Goal: Navigation & Orientation: Find specific page/section

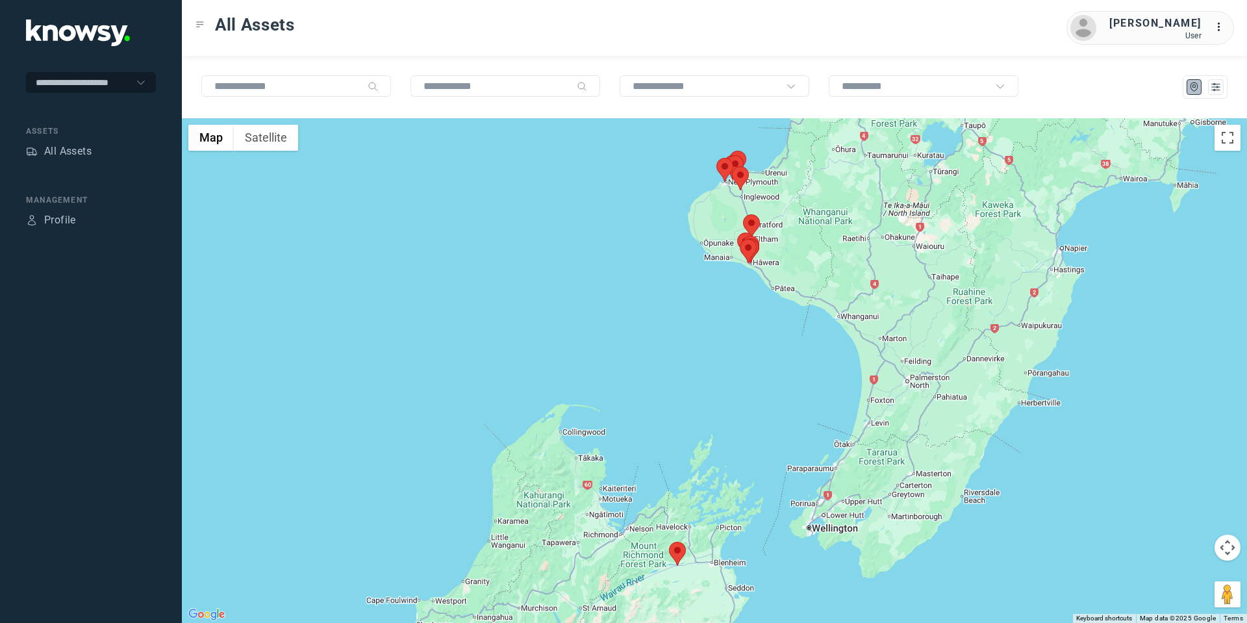
click at [669, 542] on area at bounding box center [669, 542] width 0 height 0
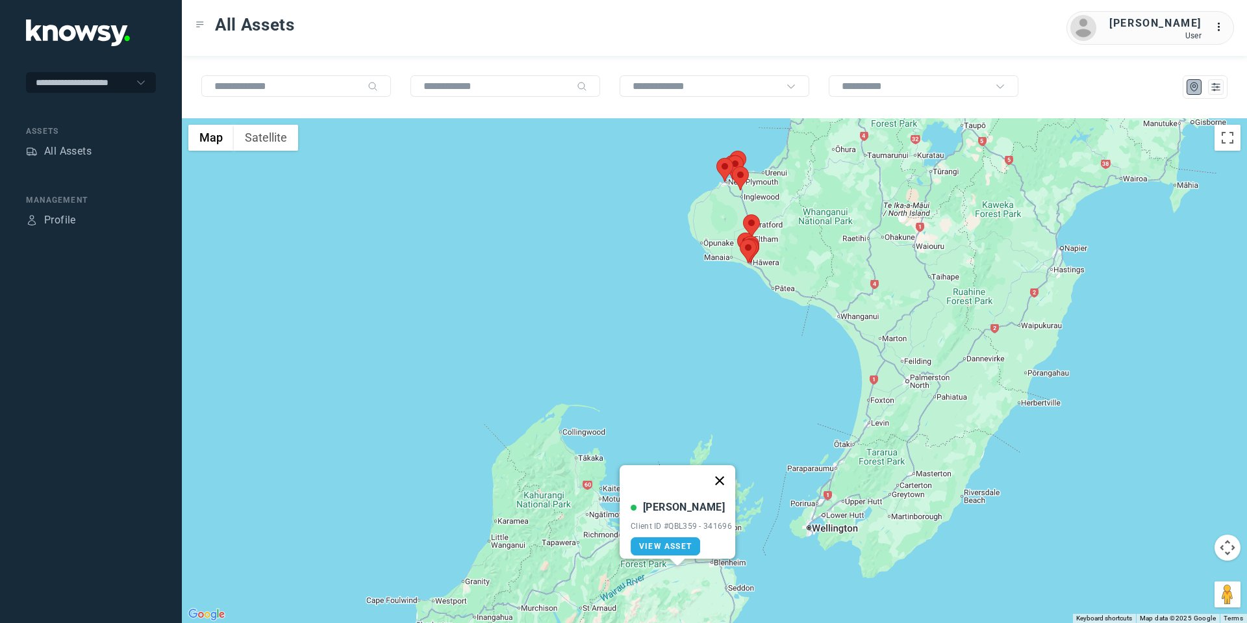
click at [728, 469] on button "Close" at bounding box center [719, 480] width 31 height 31
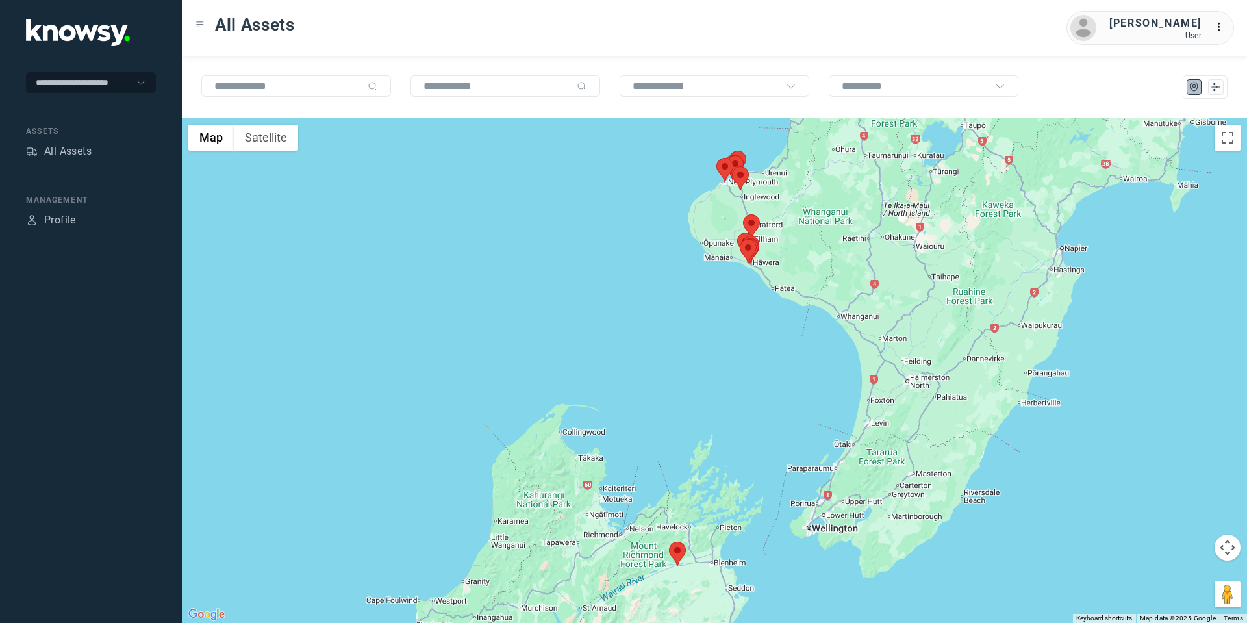
click at [1219, 543] on button "Map camera controls" at bounding box center [1227, 547] width 26 height 26
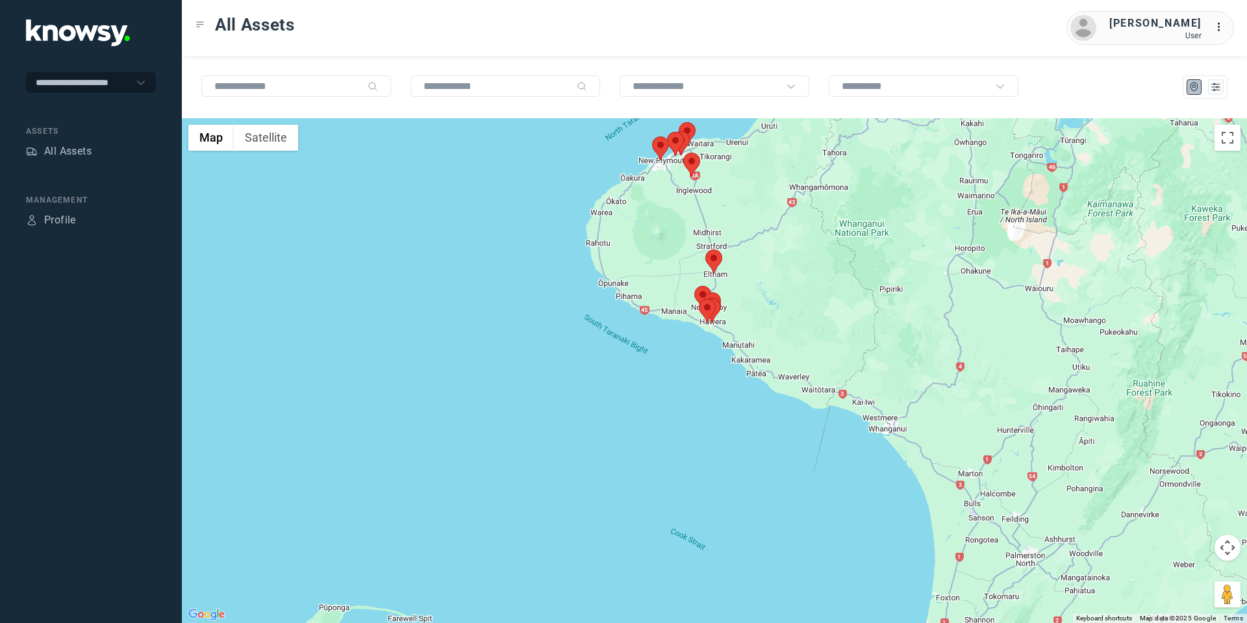
click at [652, 136] on area at bounding box center [652, 136] width 0 height 0
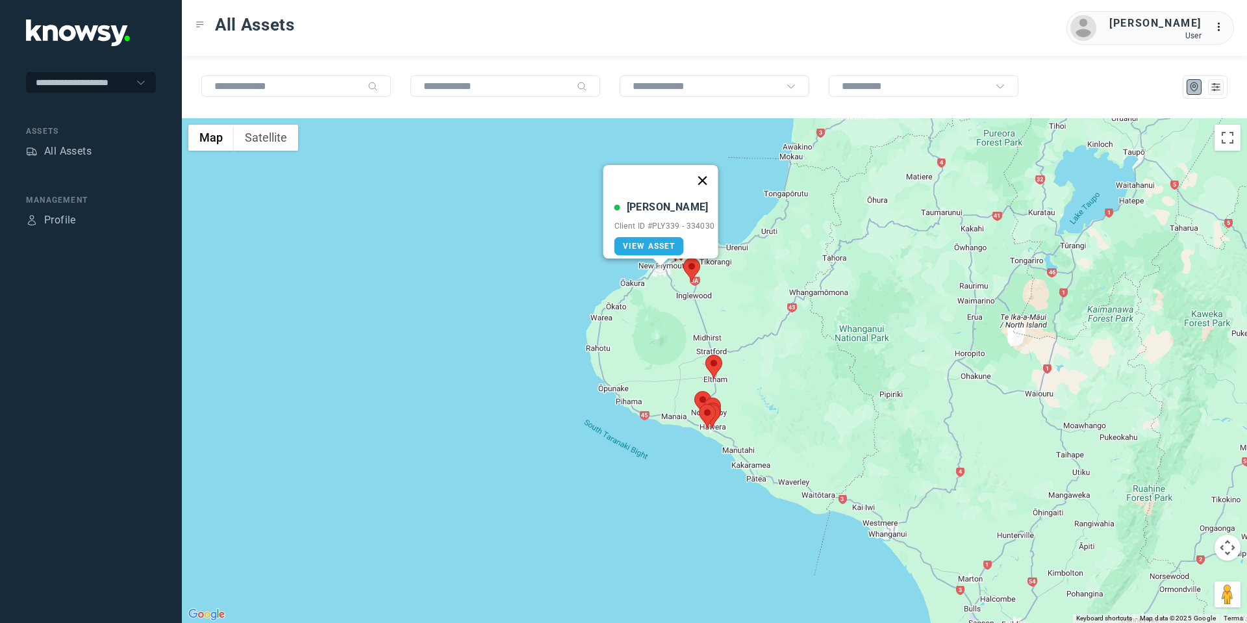
click at [704, 175] on button "Close" at bounding box center [701, 180] width 31 height 31
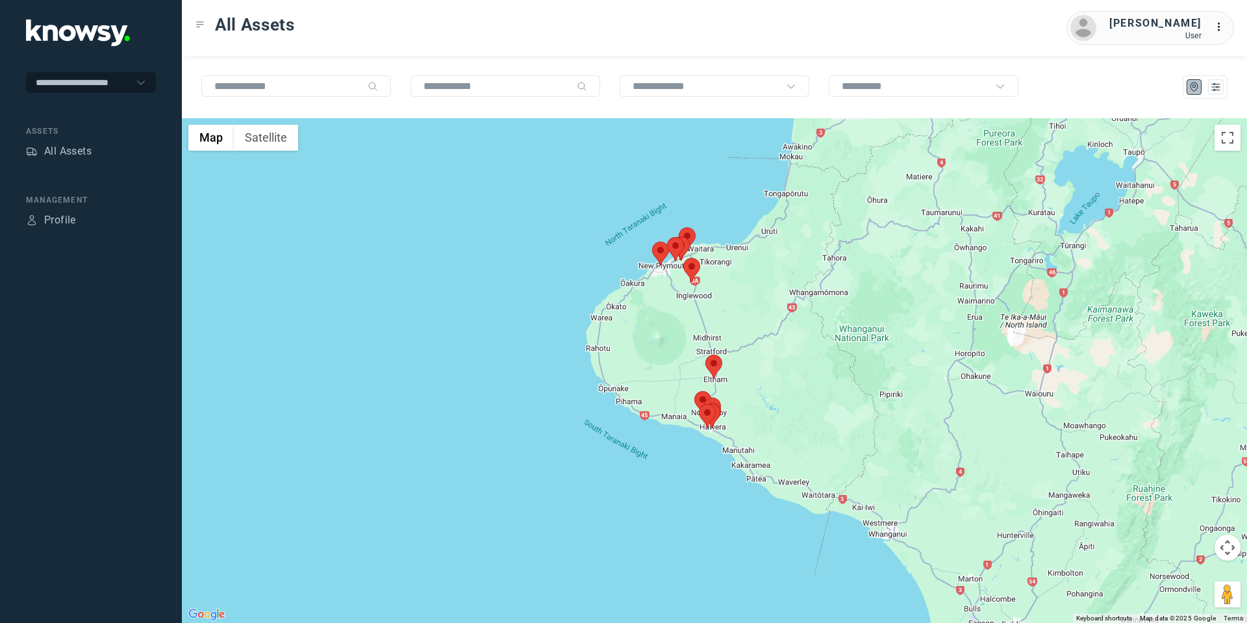
click at [667, 237] on area at bounding box center [667, 237] width 0 height 0
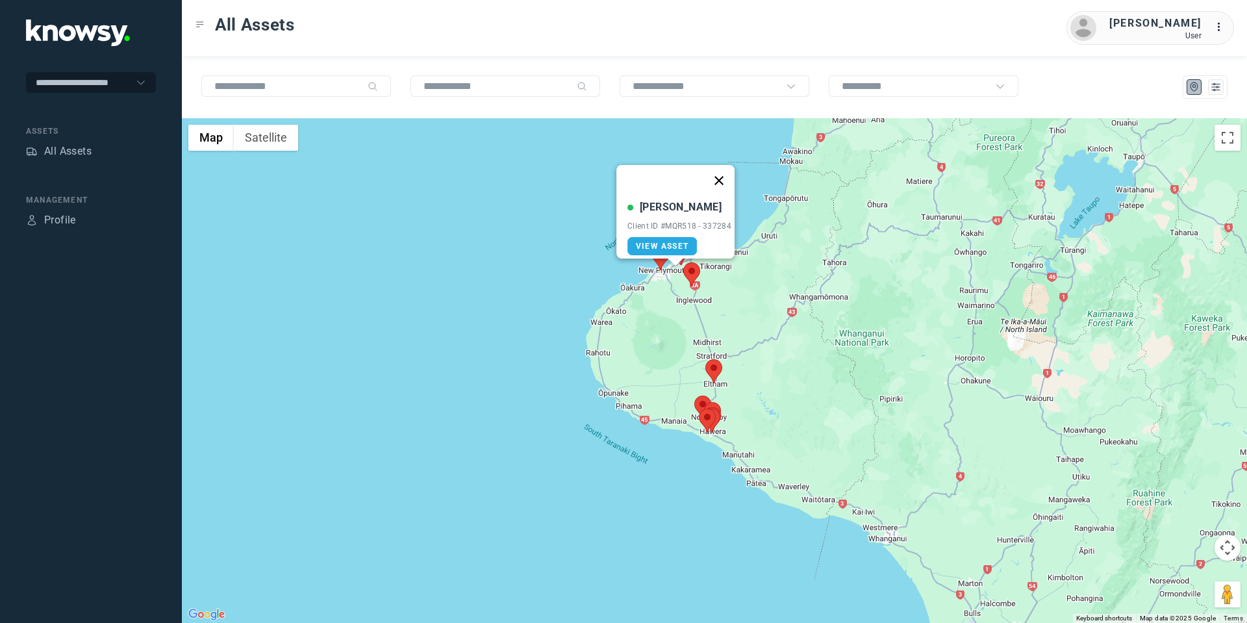
click at [723, 171] on button "Close" at bounding box center [718, 180] width 31 height 31
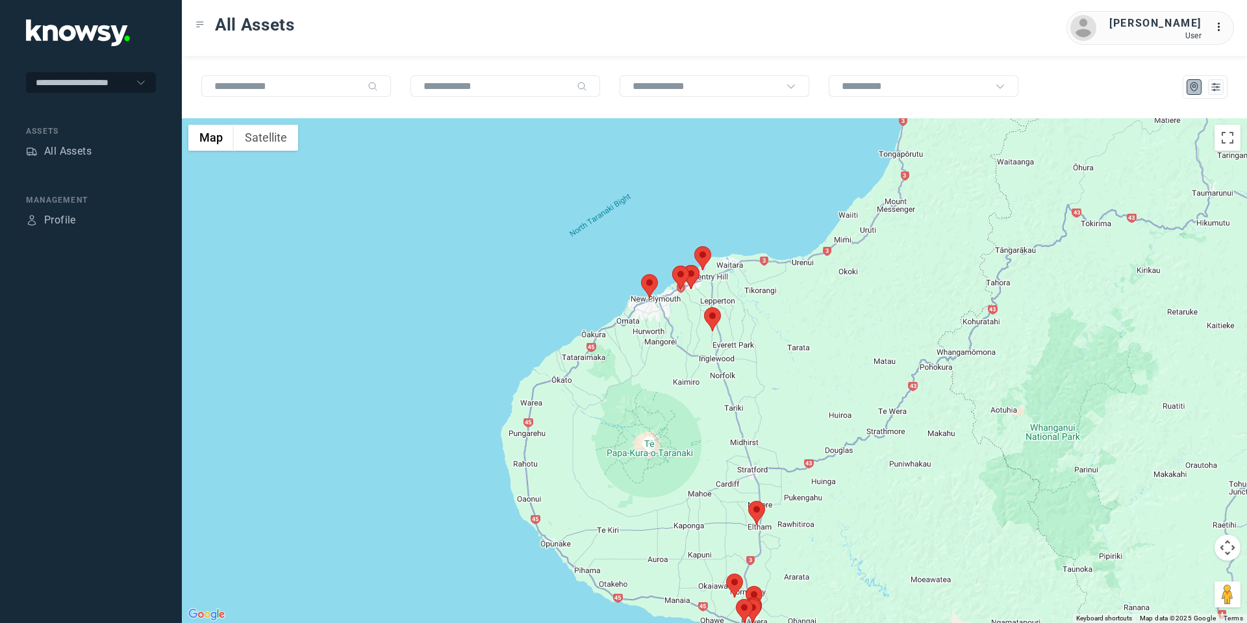
click at [682, 265] on area at bounding box center [682, 265] width 0 height 0
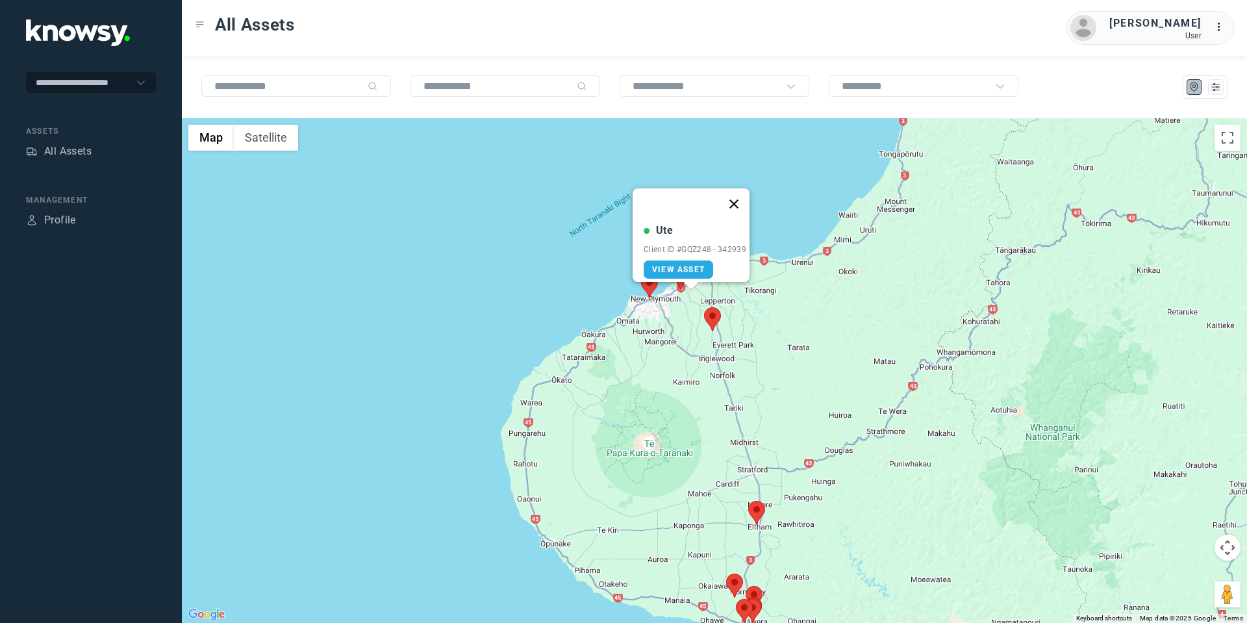
click at [739, 190] on button "Close" at bounding box center [733, 203] width 31 height 31
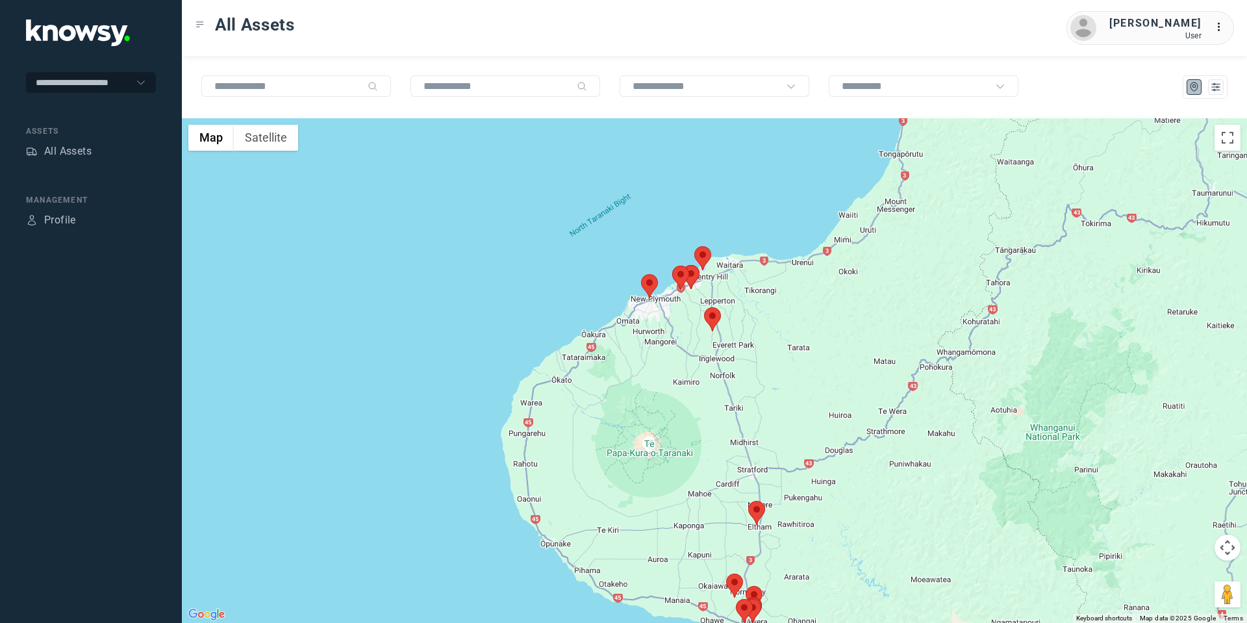
click at [694, 246] on area at bounding box center [694, 246] width 0 height 0
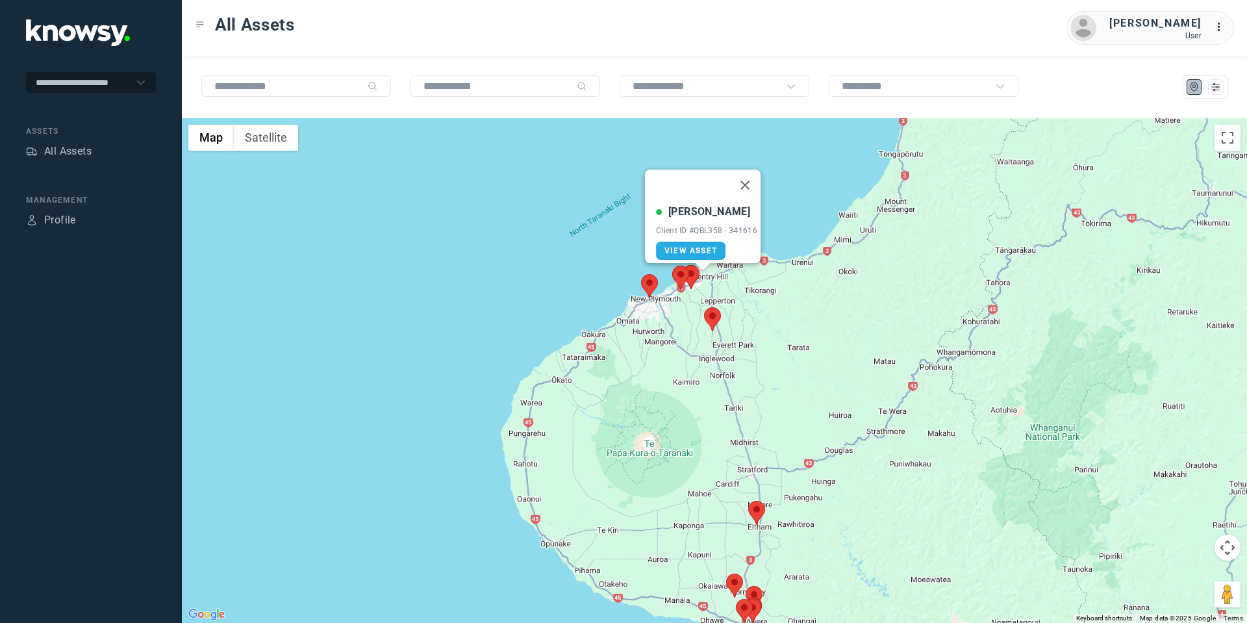
click at [704, 307] on area at bounding box center [704, 307] width 0 height 0
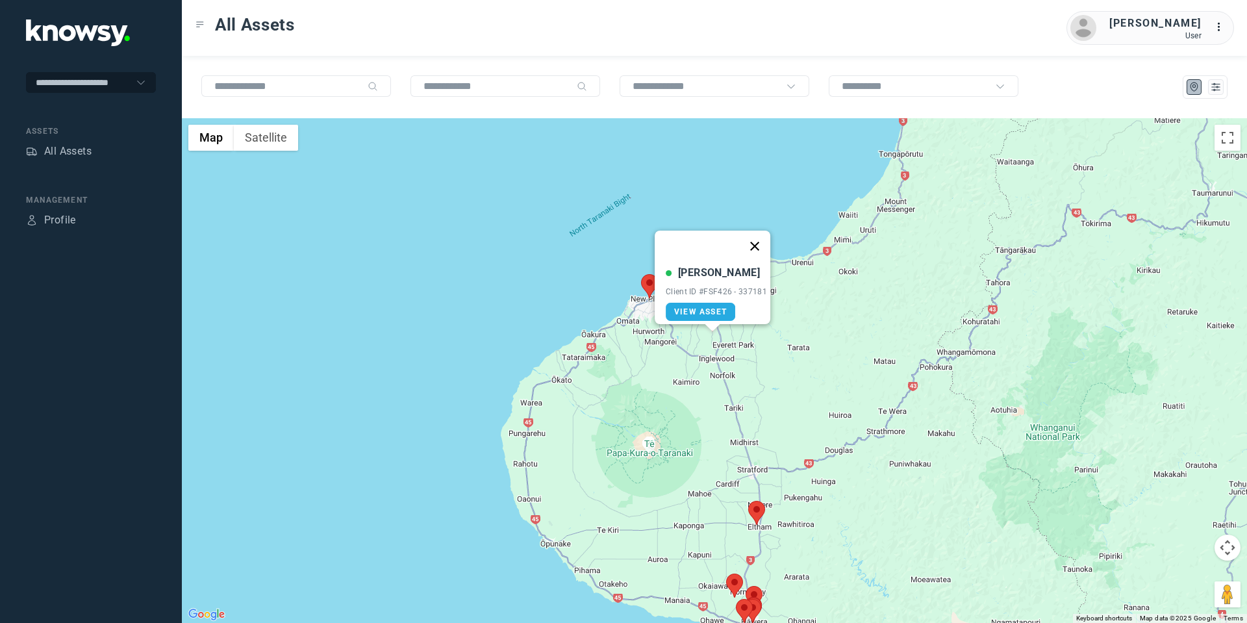
click at [762, 240] on button "Close" at bounding box center [754, 245] width 31 height 31
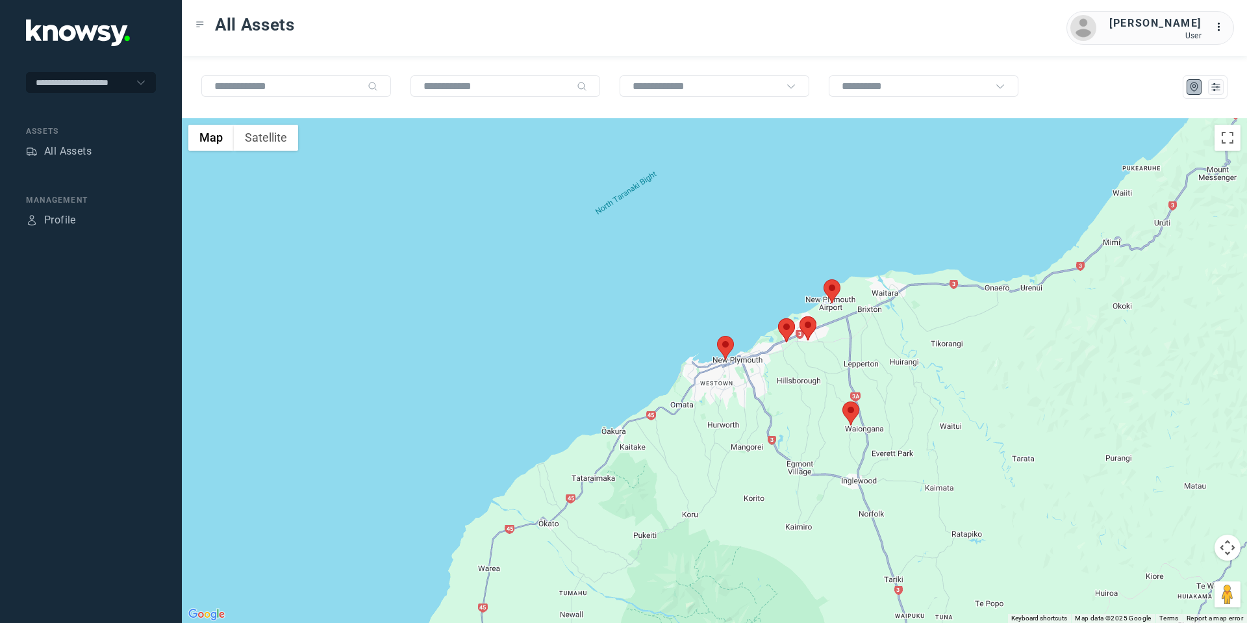
click at [1232, 545] on button "Map camera controls" at bounding box center [1227, 547] width 26 height 26
click at [1165, 588] on button "Move down" at bounding box center [1162, 580] width 26 height 26
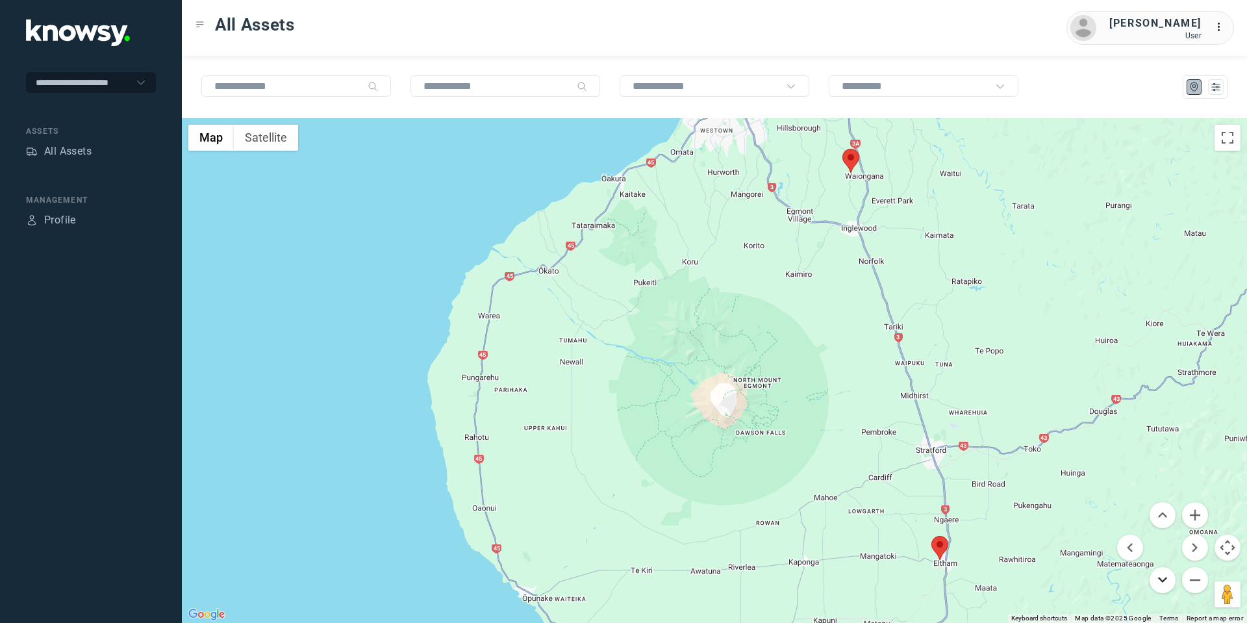
click at [1165, 588] on button "Move down" at bounding box center [1162, 580] width 26 height 26
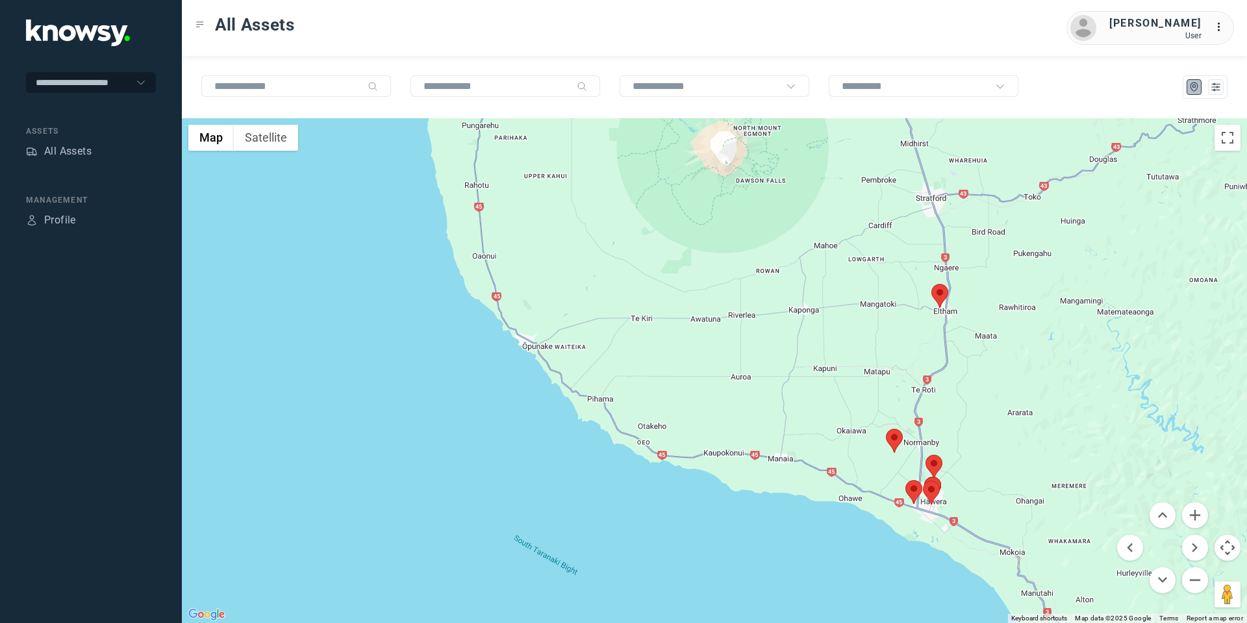
click at [931, 284] on area at bounding box center [931, 284] width 0 height 0
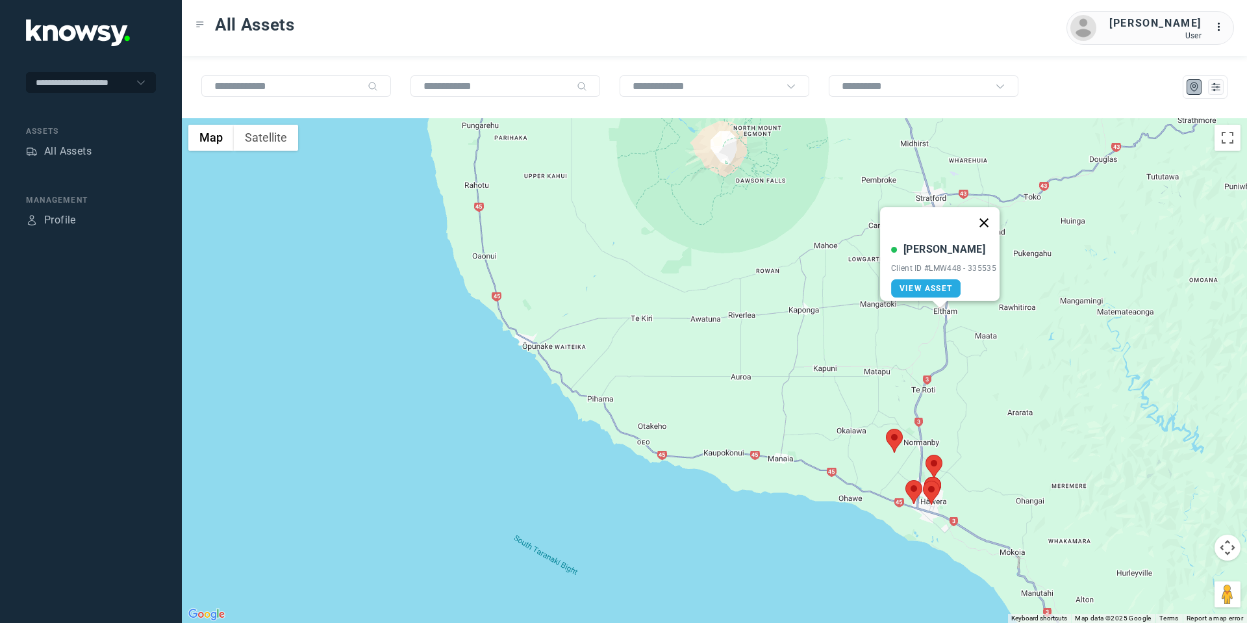
click at [986, 207] on button "Close" at bounding box center [983, 222] width 31 height 31
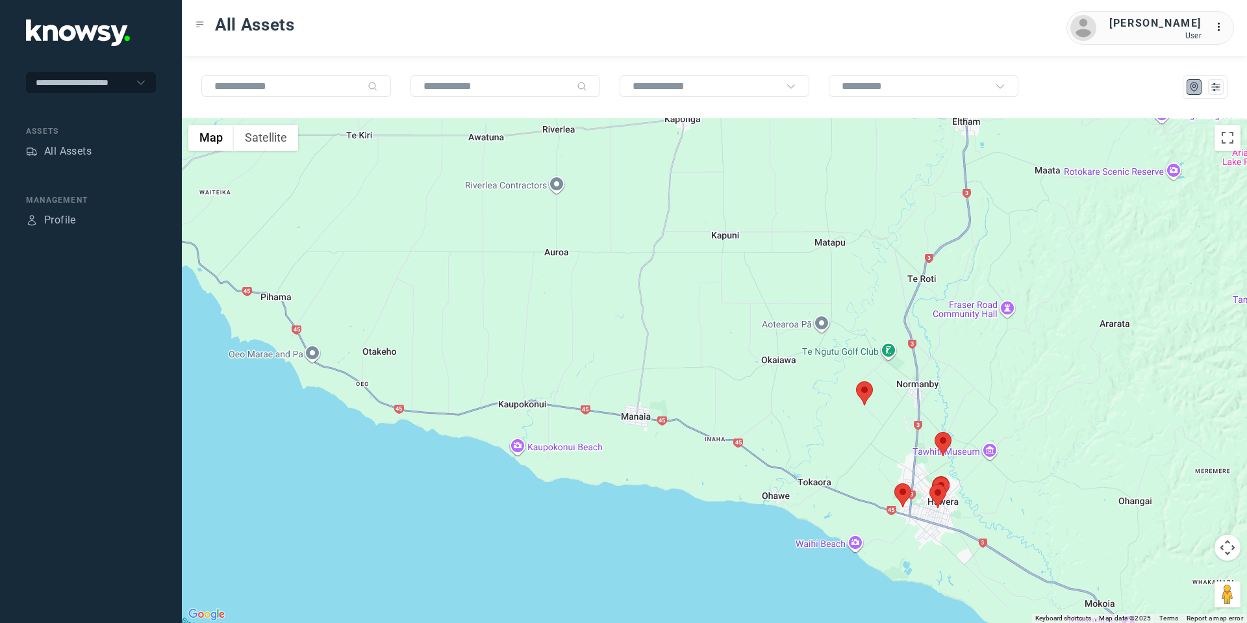
click at [856, 381] on area at bounding box center [856, 381] width 0 height 0
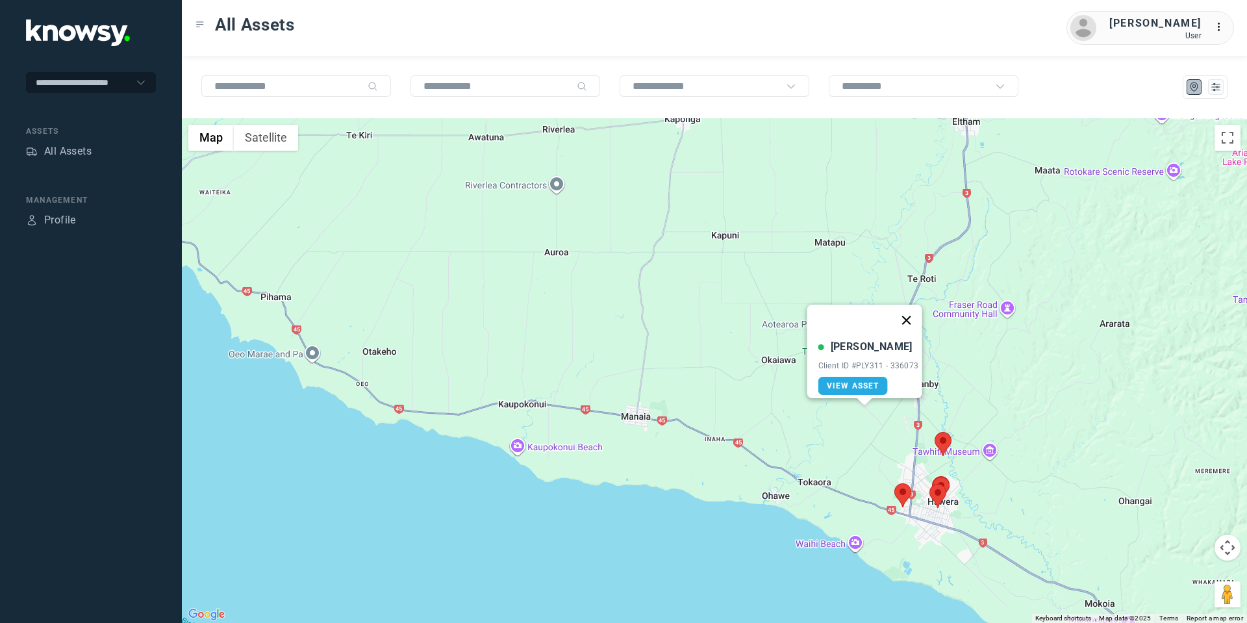
click at [908, 307] on button "Close" at bounding box center [905, 320] width 31 height 31
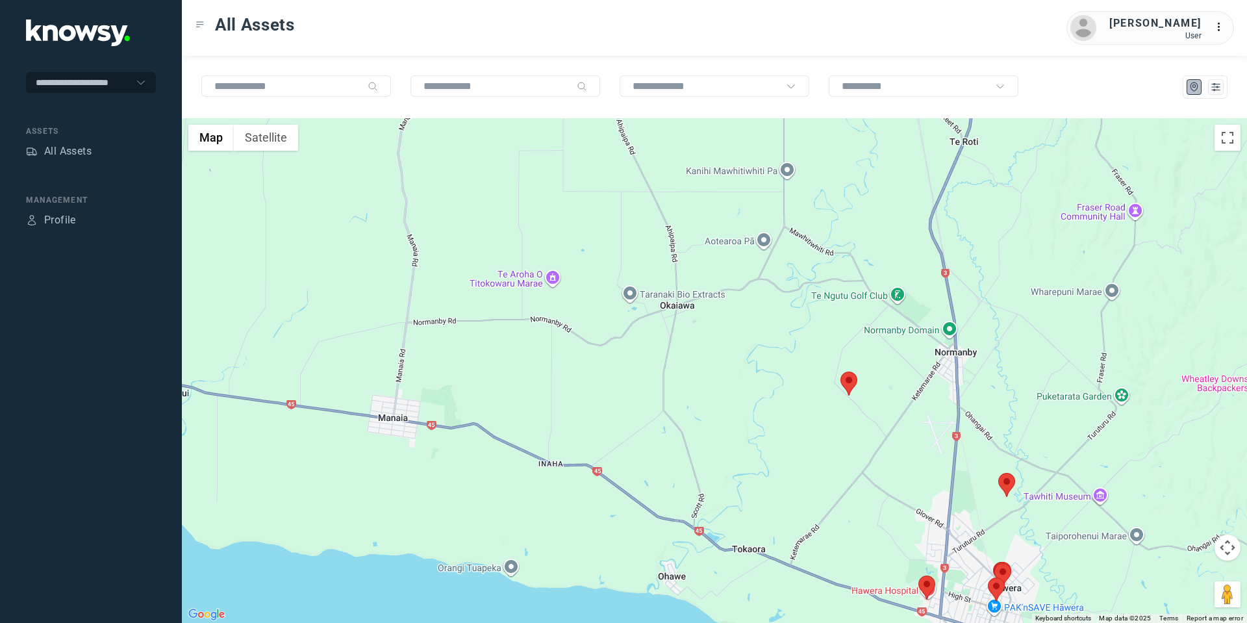
click at [1224, 541] on button "Map camera controls" at bounding box center [1227, 547] width 26 height 26
click at [1160, 576] on button "Move down" at bounding box center [1162, 580] width 26 height 26
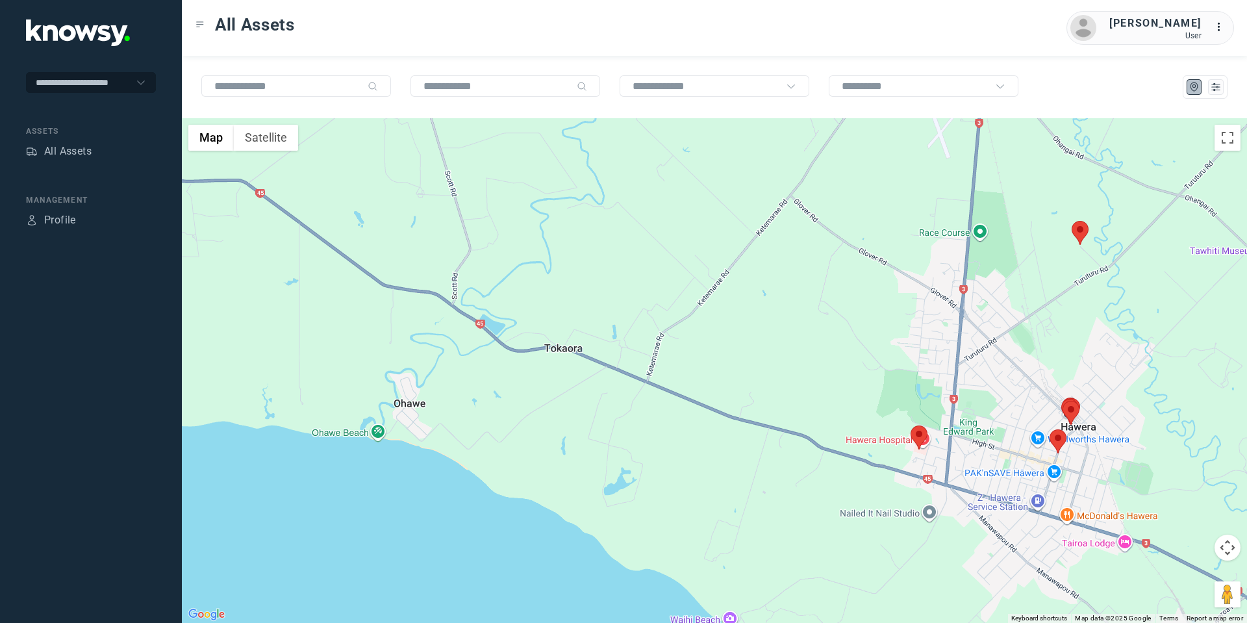
click at [910, 425] on area at bounding box center [910, 425] width 0 height 0
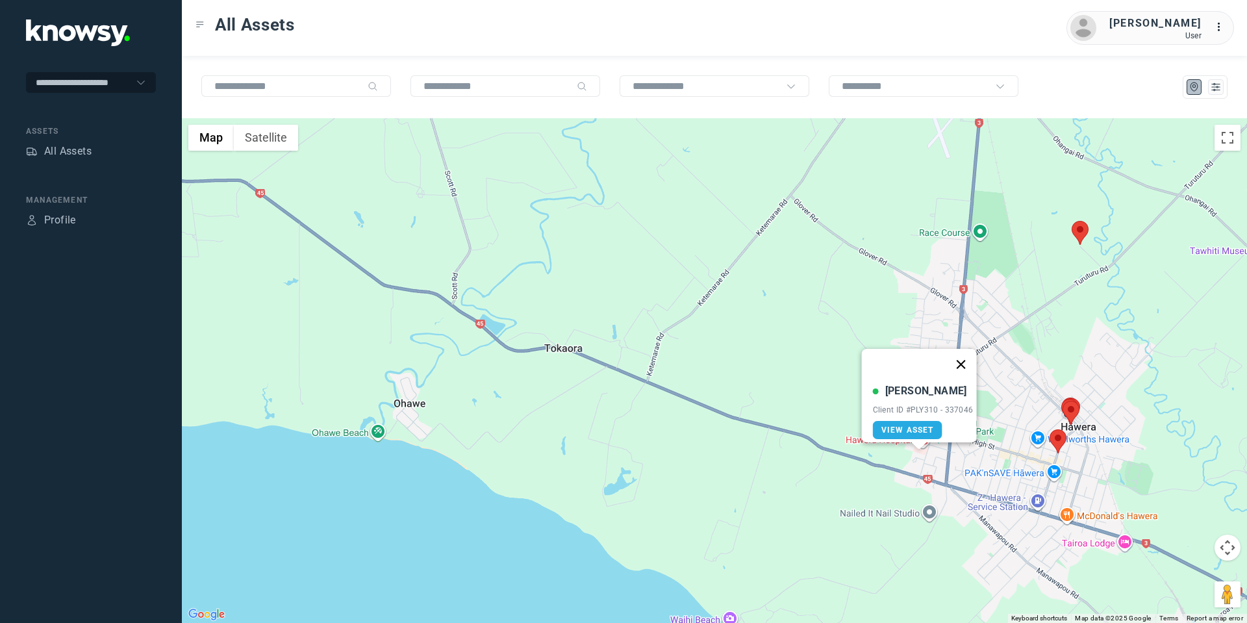
click at [959, 352] on button "Close" at bounding box center [960, 364] width 31 height 31
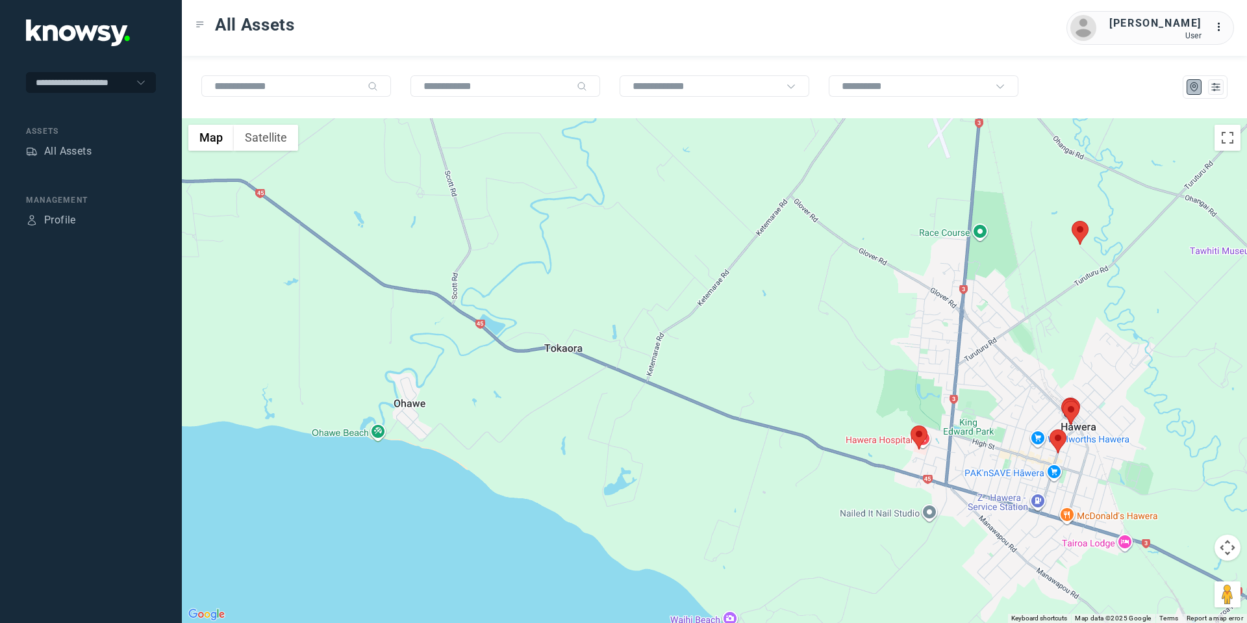
click at [1227, 545] on button "Map camera controls" at bounding box center [1227, 547] width 26 height 26
click at [1156, 514] on button "Move up" at bounding box center [1162, 515] width 26 height 26
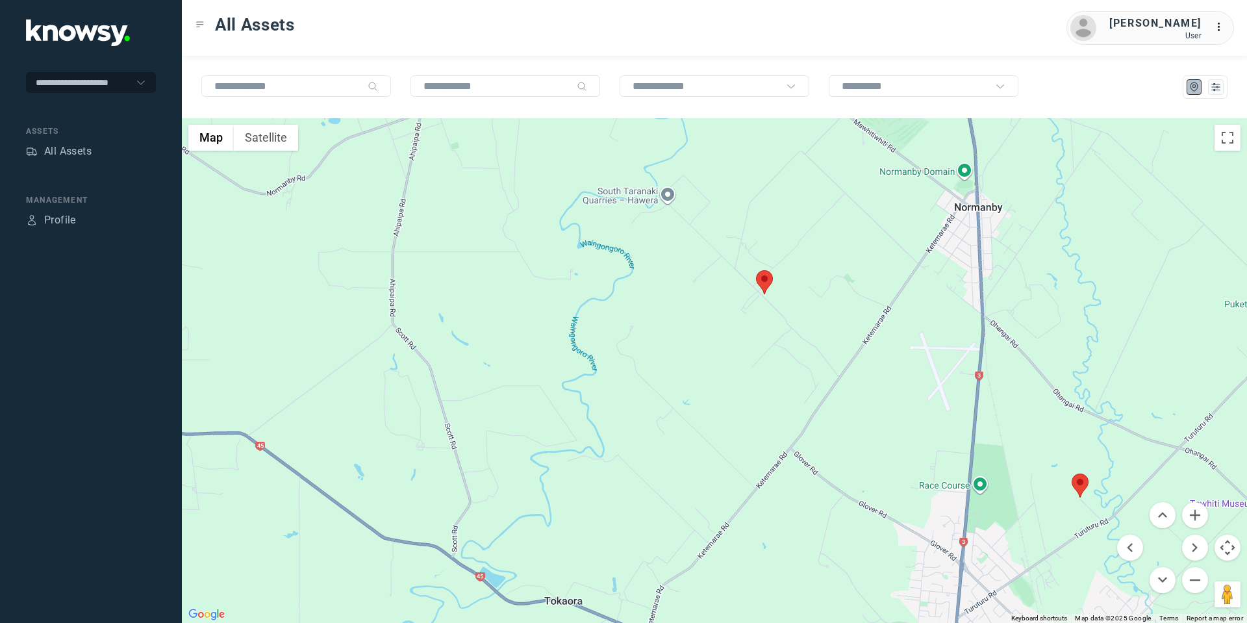
click at [756, 270] on area at bounding box center [756, 270] width 0 height 0
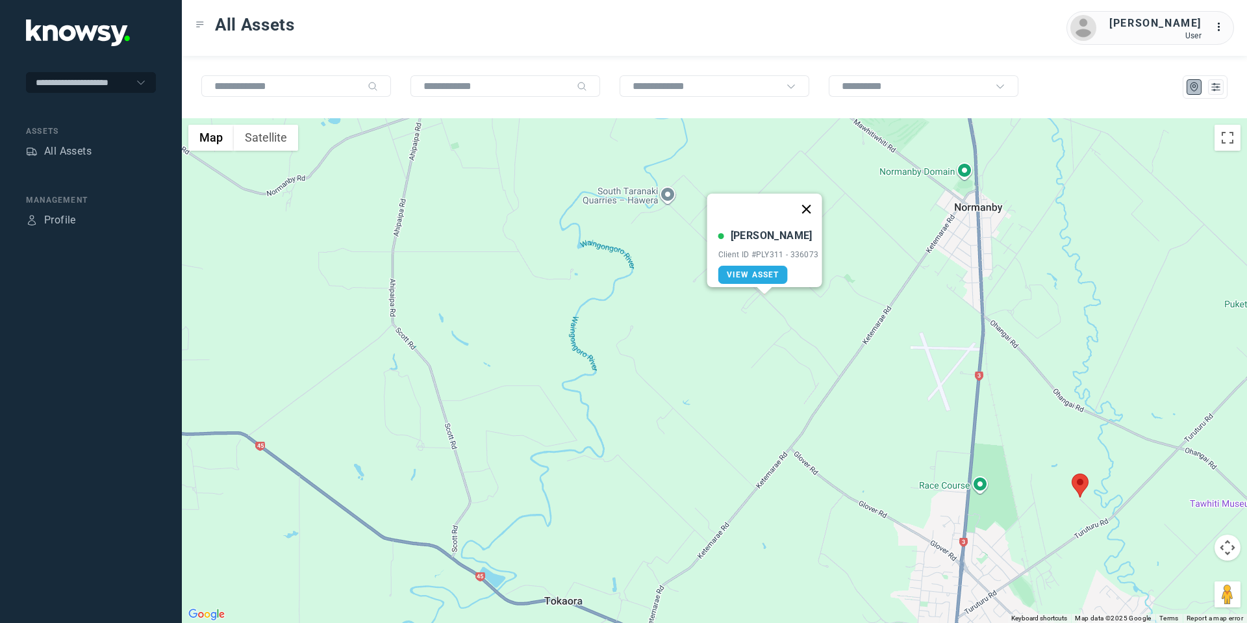
click at [810, 198] on button "Close" at bounding box center [805, 208] width 31 height 31
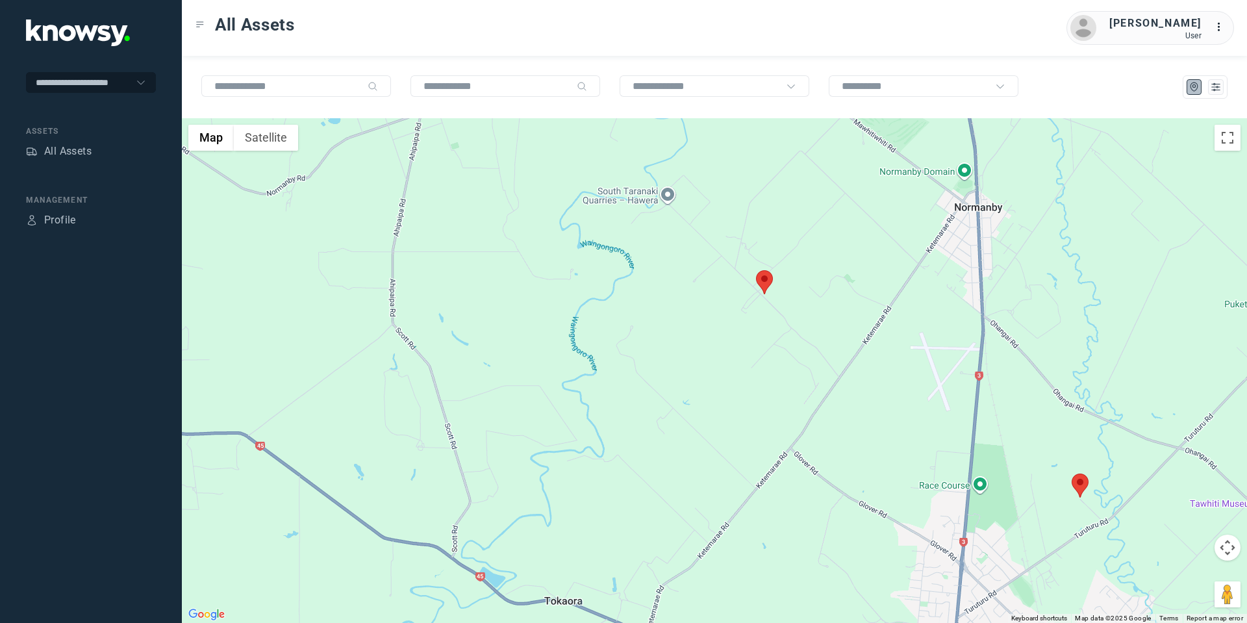
click at [1071, 473] on area at bounding box center [1071, 473] width 0 height 0
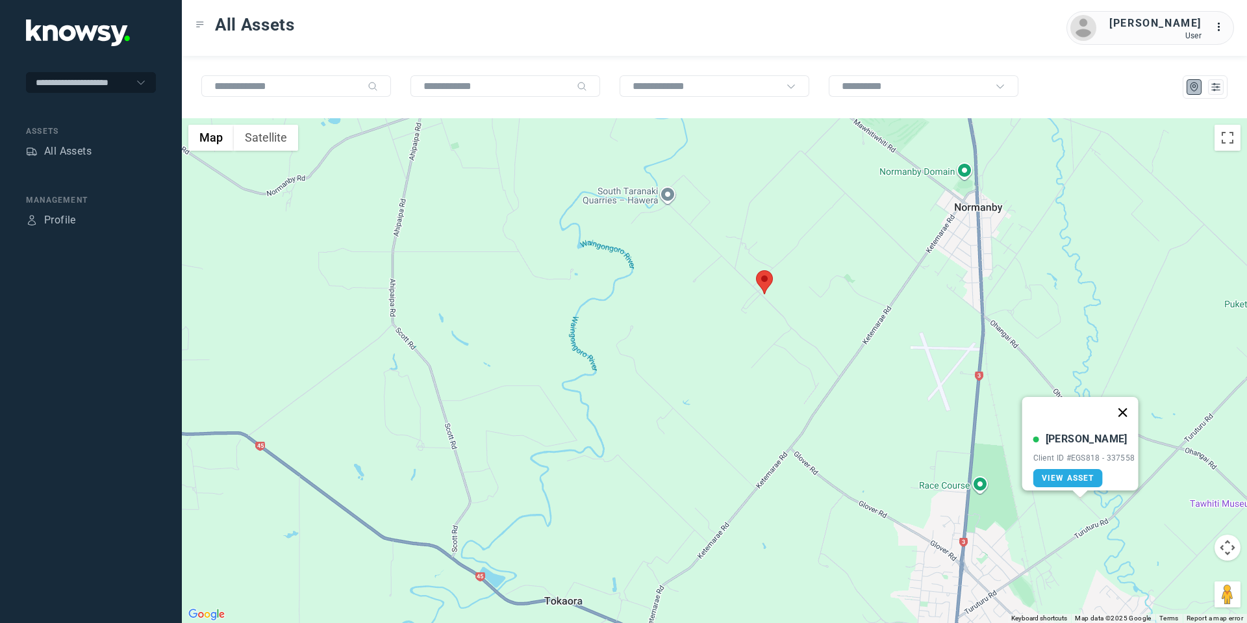
click at [1130, 403] on button "Close" at bounding box center [1121, 412] width 31 height 31
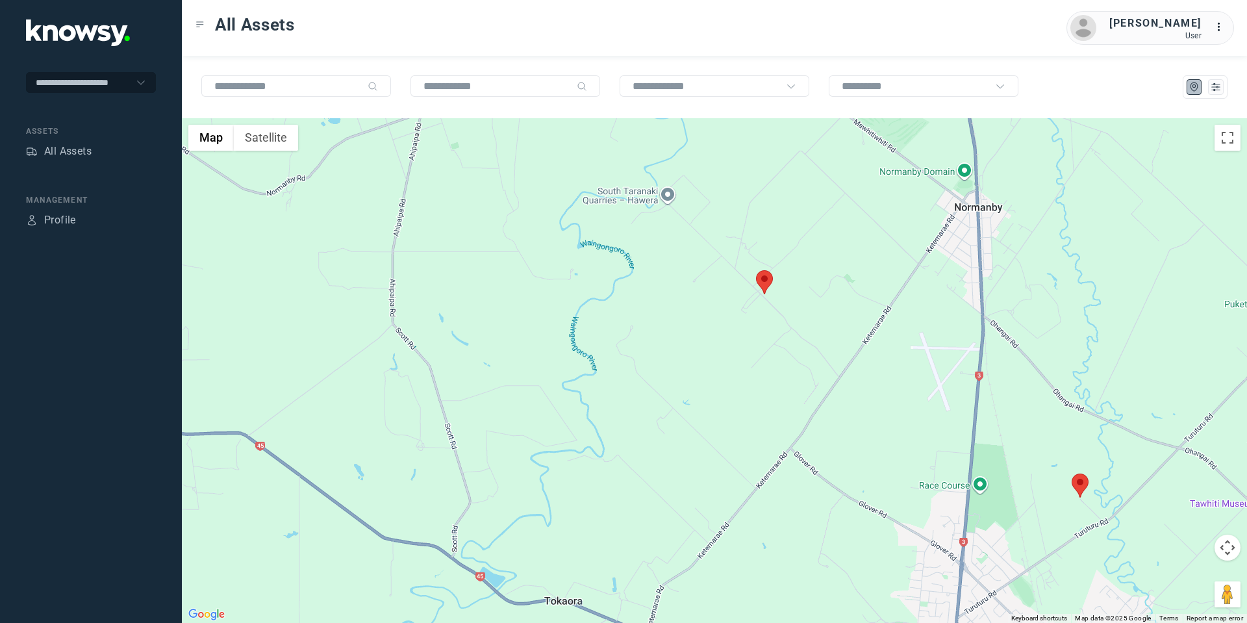
click at [1220, 541] on button "Map camera controls" at bounding box center [1227, 547] width 26 height 26
click at [1166, 575] on button "Move down" at bounding box center [1162, 580] width 26 height 26
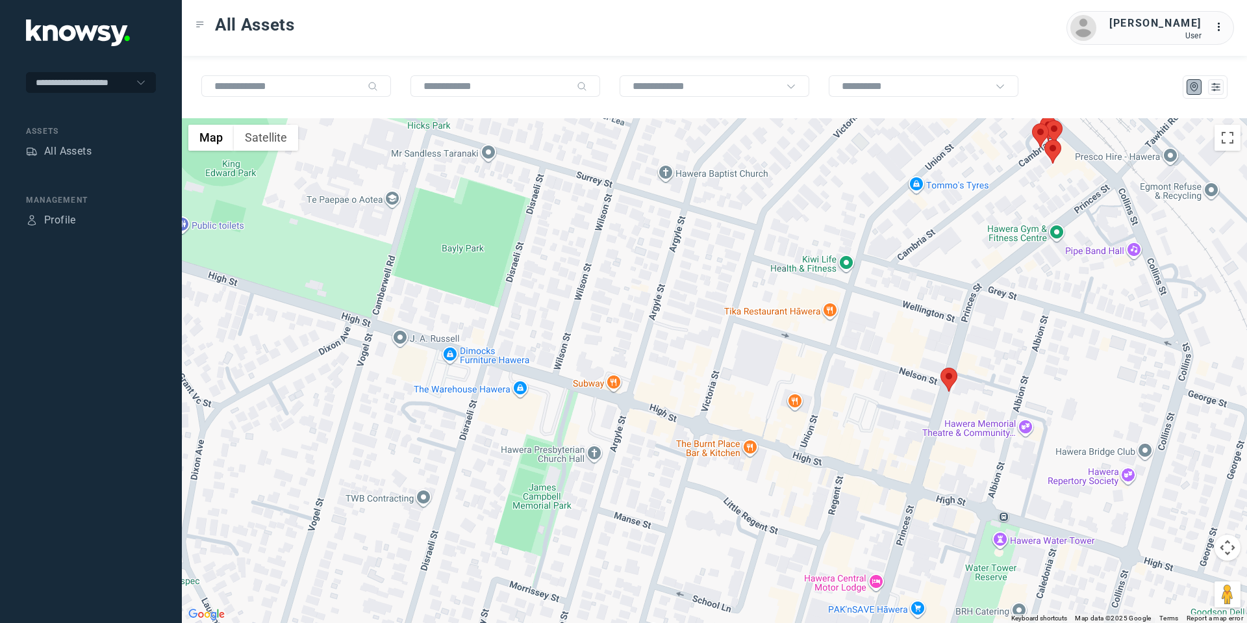
click at [940, 368] on area at bounding box center [940, 368] width 0 height 0
click at [993, 295] on button "Close" at bounding box center [990, 306] width 31 height 31
click at [1227, 544] on button "Map camera controls" at bounding box center [1227, 547] width 26 height 26
click at [1167, 510] on button "Move up" at bounding box center [1162, 515] width 26 height 26
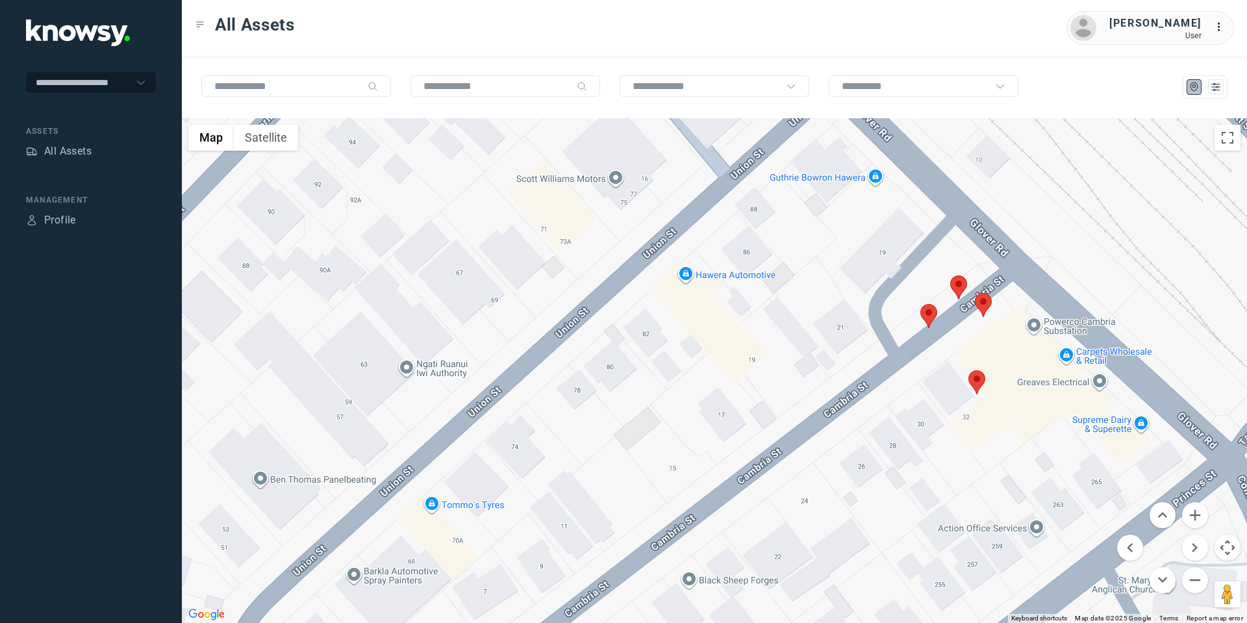
click at [968, 370] on area at bounding box center [968, 370] width 0 height 0
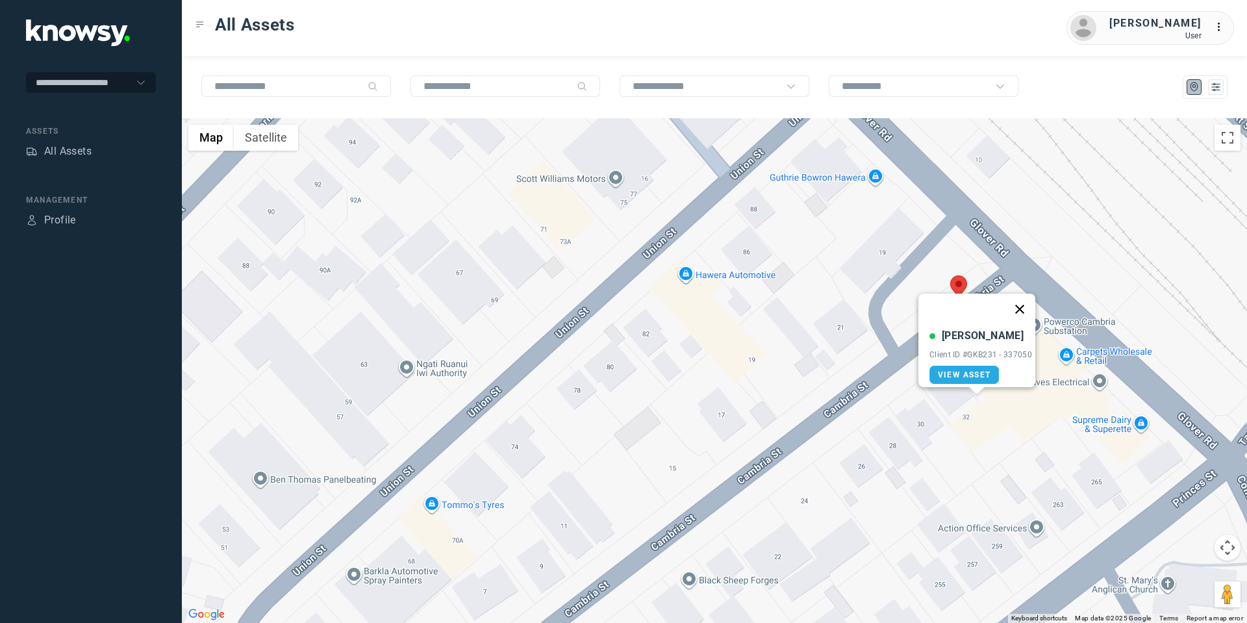
click at [1024, 295] on button "Close" at bounding box center [1019, 308] width 31 height 31
click at [920, 304] on area at bounding box center [920, 304] width 0 height 0
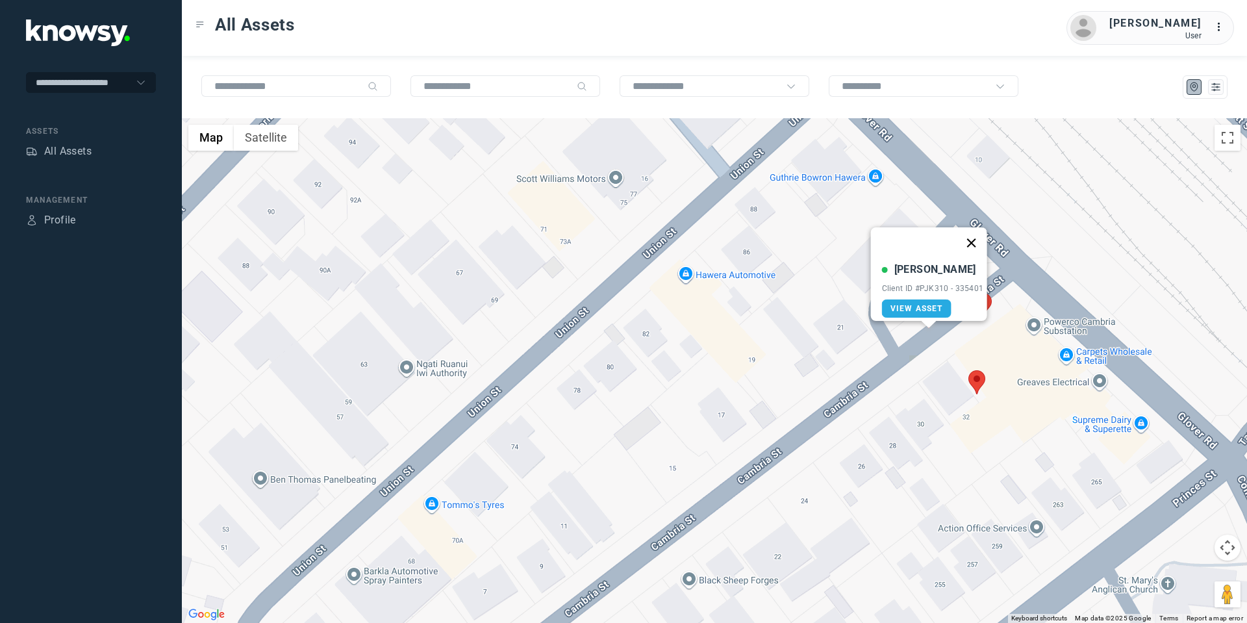
click at [975, 234] on button "Close" at bounding box center [970, 242] width 31 height 31
click at [950, 275] on area at bounding box center [950, 275] width 0 height 0
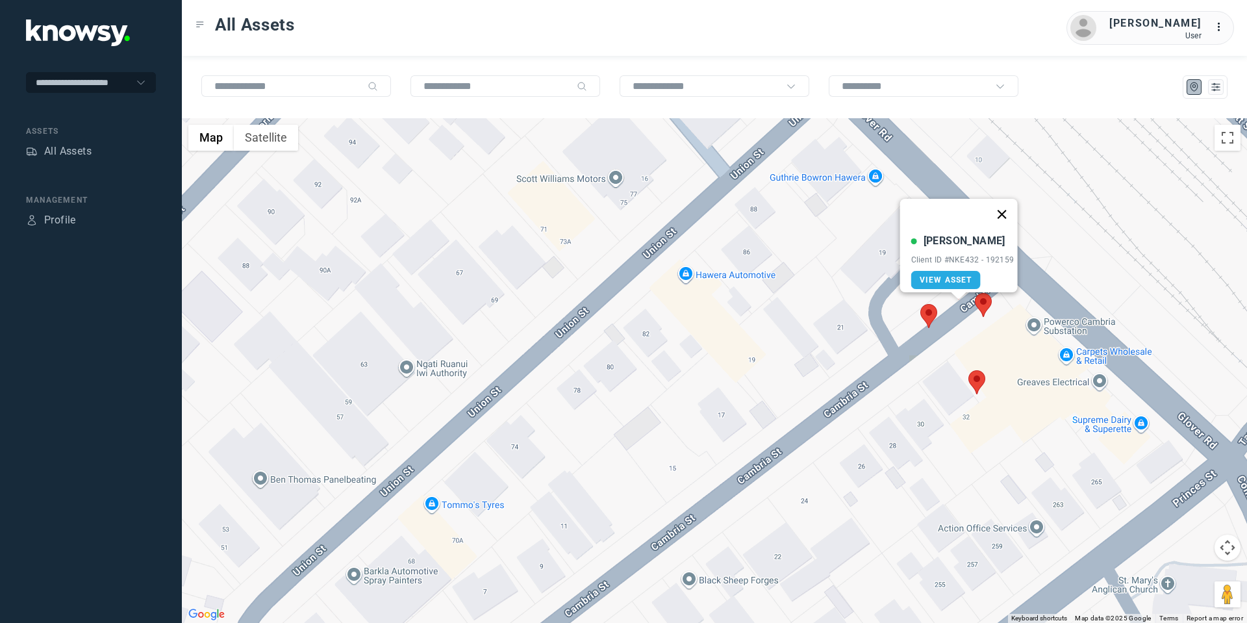
click at [1005, 207] on button "Close" at bounding box center [1001, 214] width 31 height 31
click at [975, 293] on area at bounding box center [975, 293] width 0 height 0
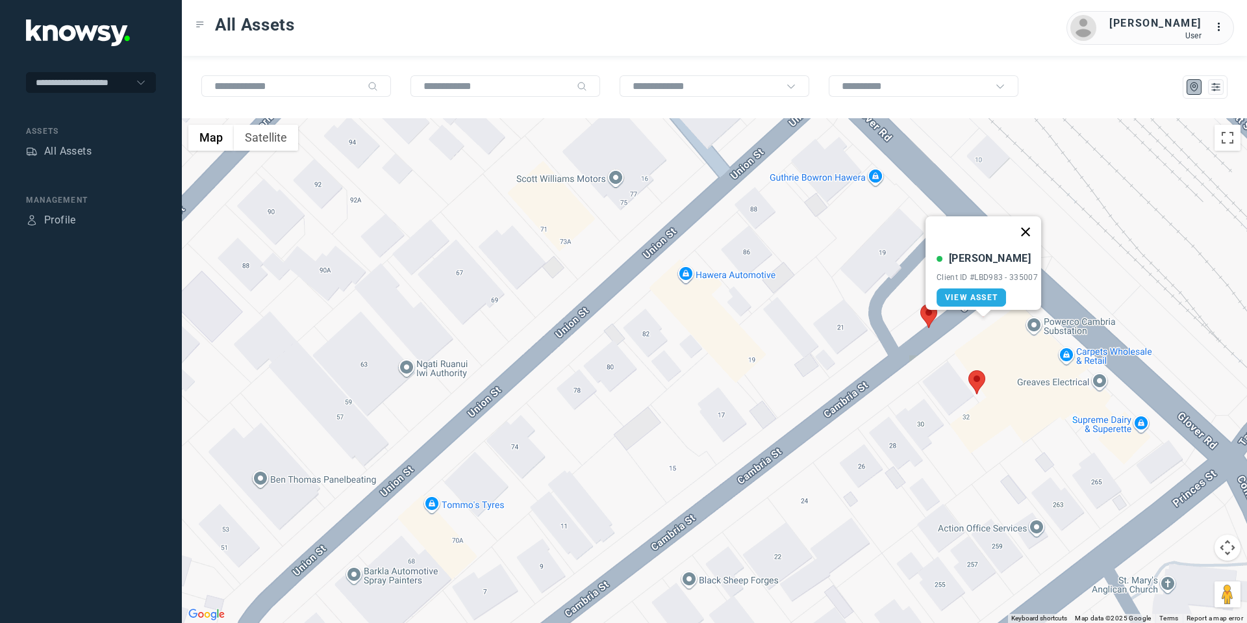
click at [1026, 221] on button "Close" at bounding box center [1025, 231] width 31 height 31
click at [975, 293] on area at bounding box center [975, 293] width 0 height 0
click at [1030, 220] on button "Close" at bounding box center [1025, 231] width 31 height 31
click at [950, 275] on area at bounding box center [950, 275] width 0 height 0
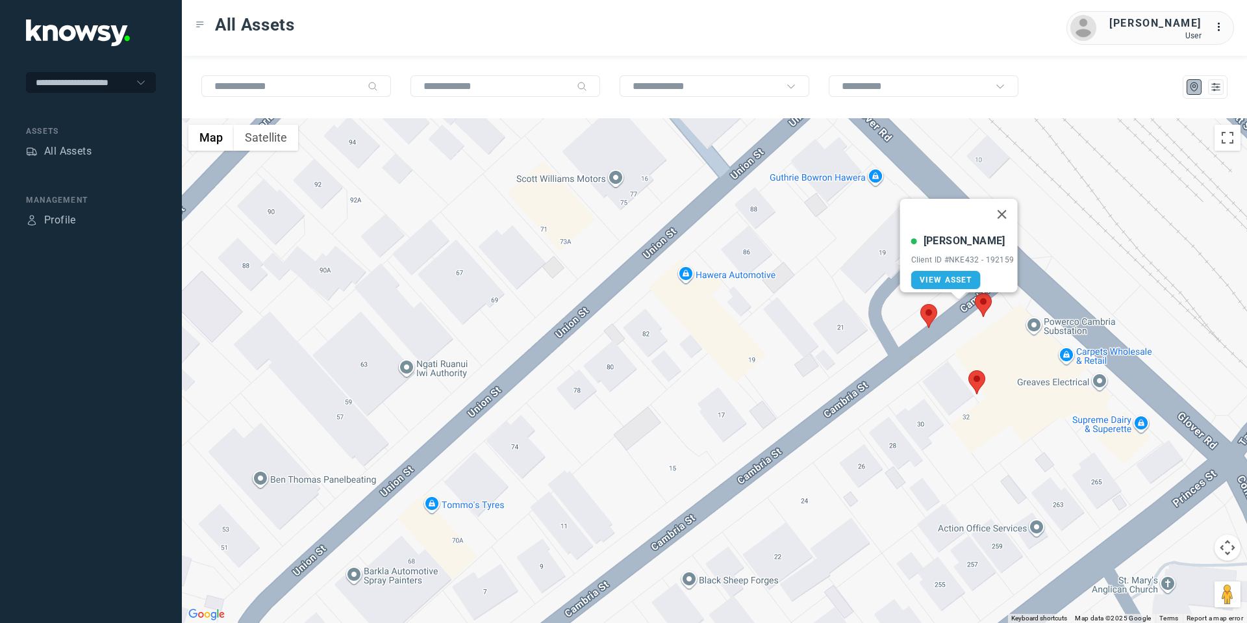
click at [920, 304] on area at bounding box center [920, 304] width 0 height 0
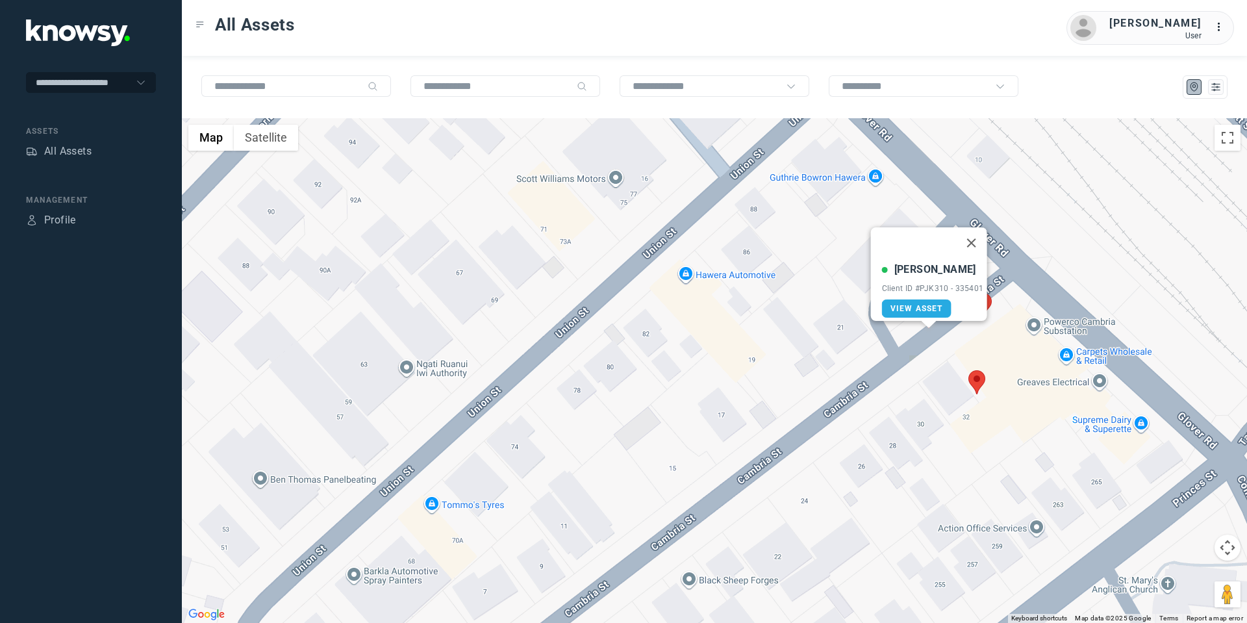
click at [968, 370] on area at bounding box center [968, 370] width 0 height 0
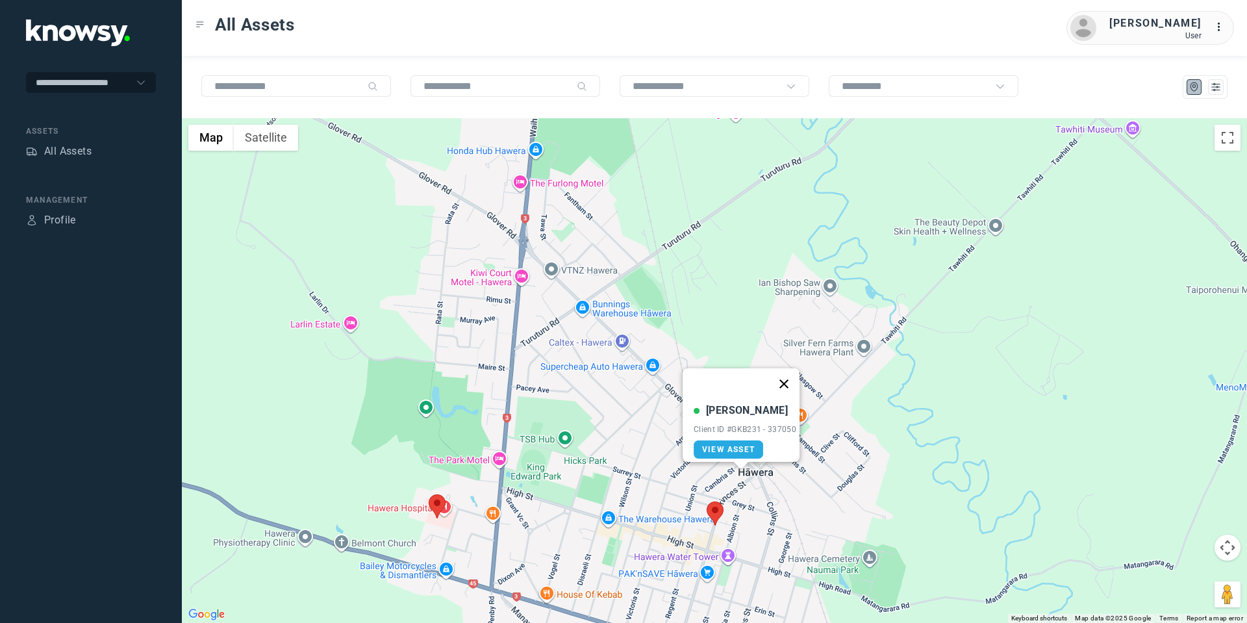
click at [790, 374] on button "Close" at bounding box center [783, 383] width 31 height 31
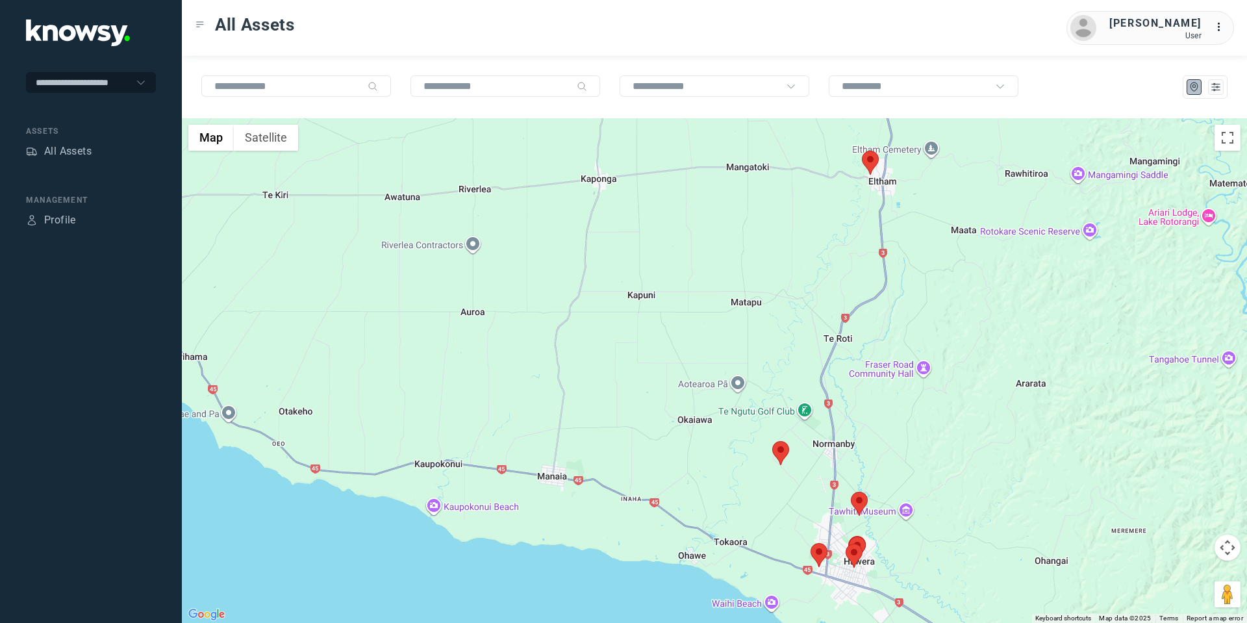
click at [1220, 547] on button "Map camera controls" at bounding box center [1227, 547] width 26 height 26
click at [1162, 579] on button "Move down" at bounding box center [1162, 580] width 26 height 26
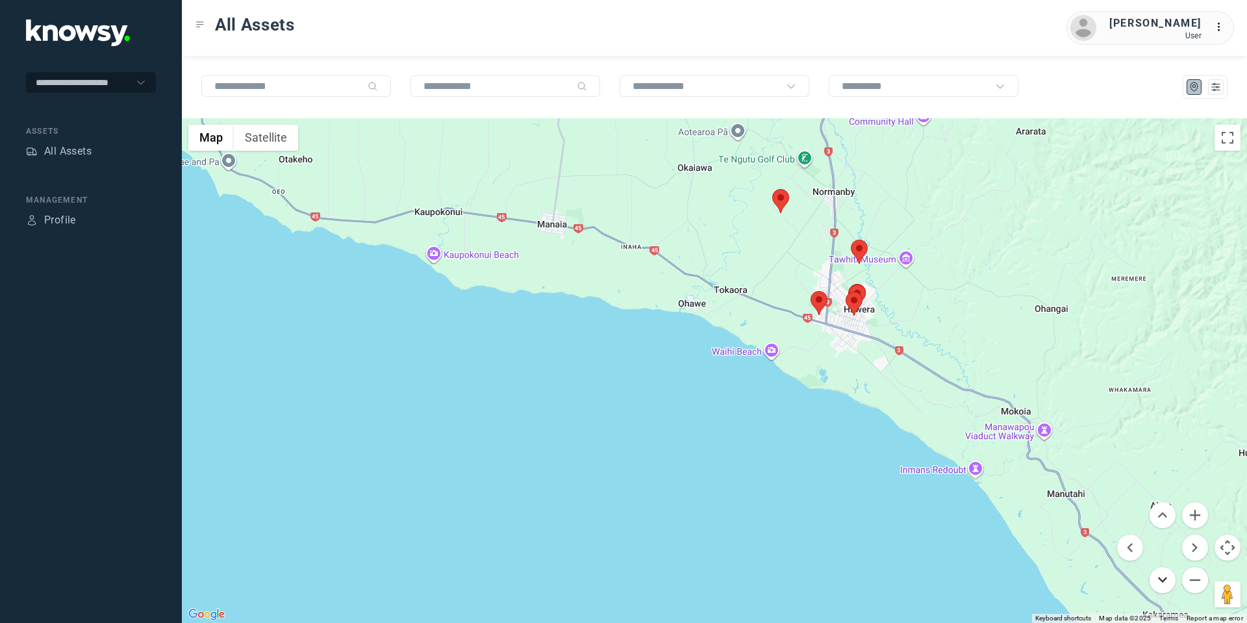
click at [1162, 579] on button "Move down" at bounding box center [1162, 580] width 26 height 26
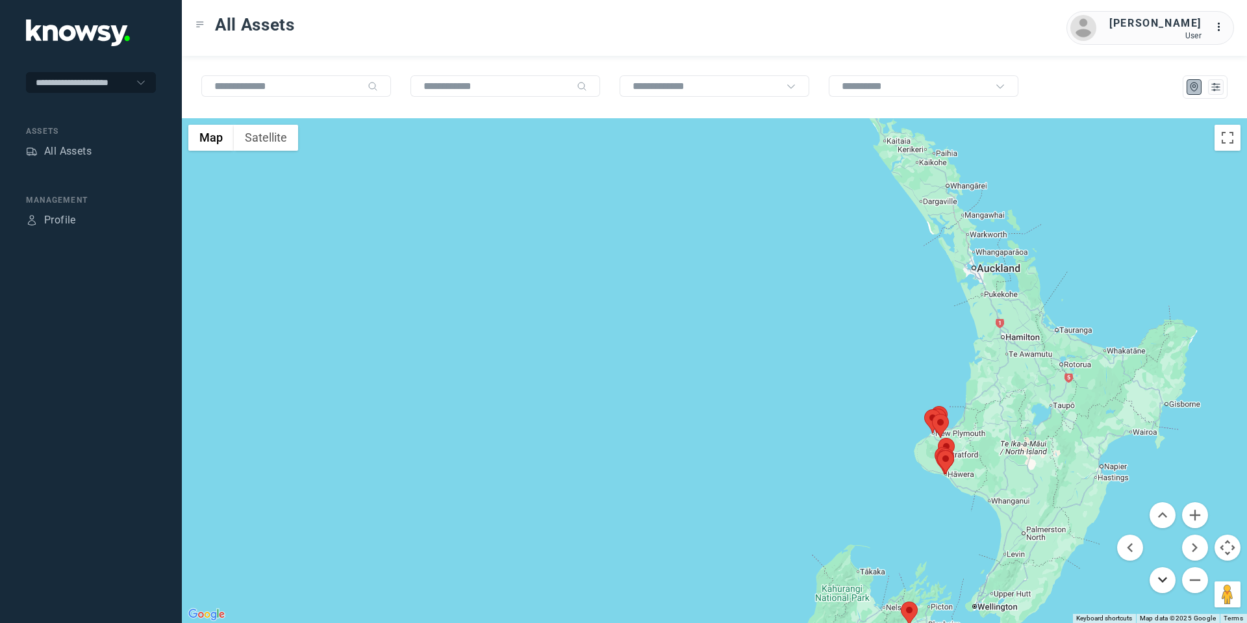
click at [1164, 572] on button "Move down" at bounding box center [1162, 580] width 26 height 26
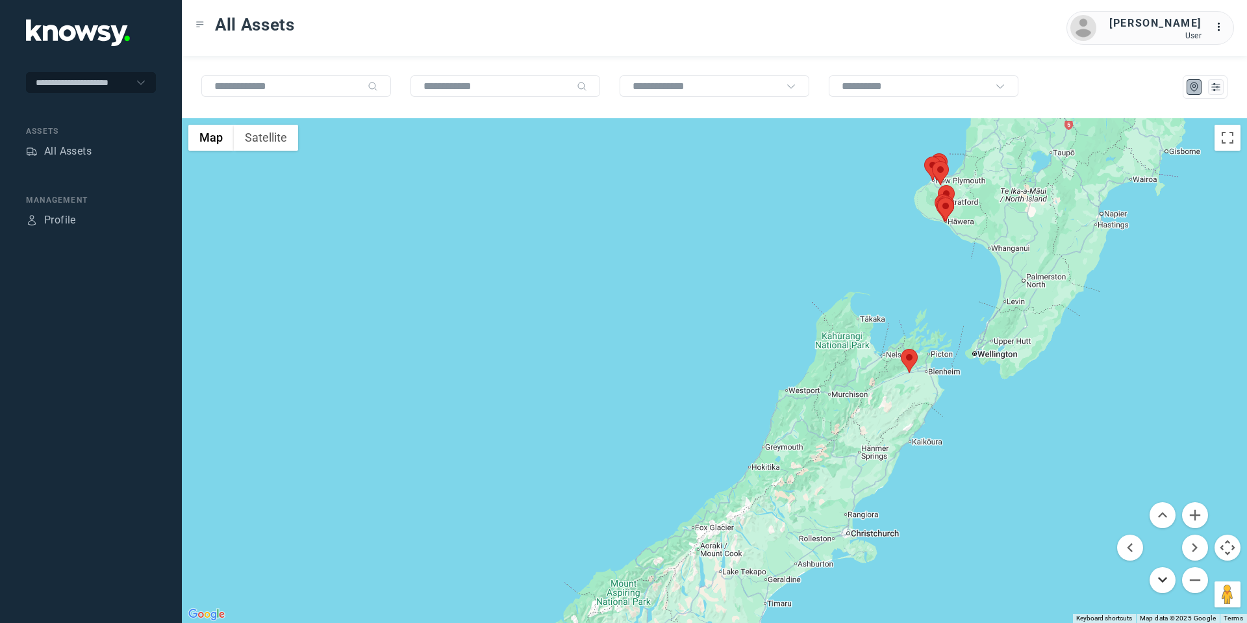
click at [1164, 572] on button "Move down" at bounding box center [1162, 580] width 26 height 26
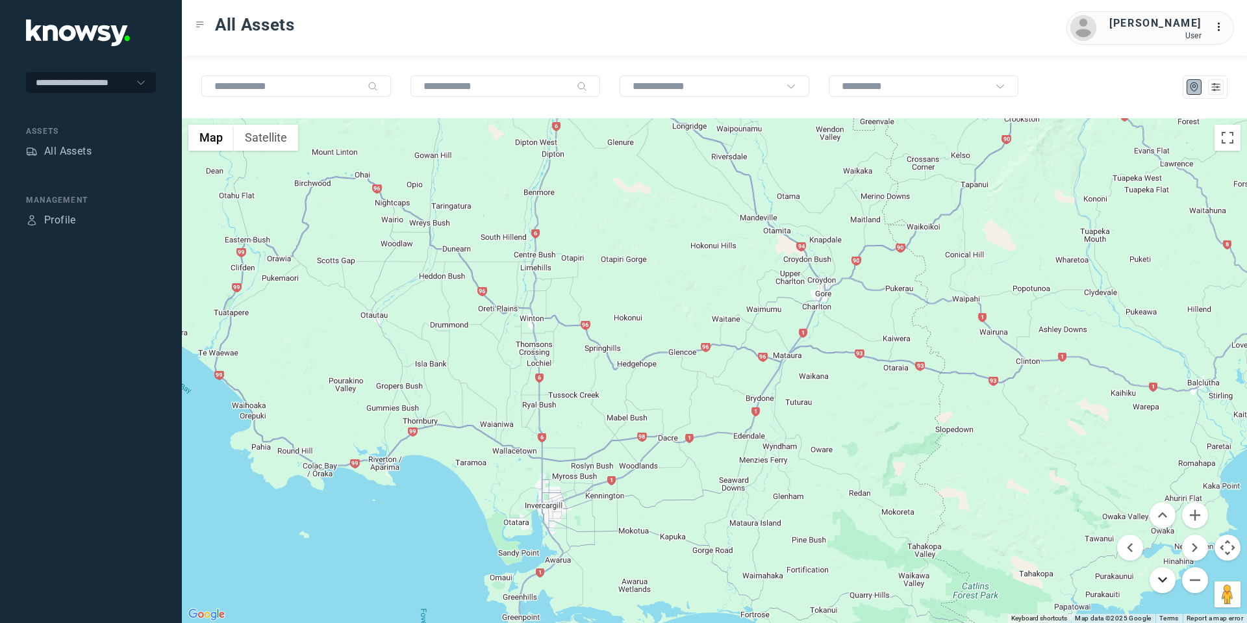
click at [1160, 582] on button "Move down" at bounding box center [1162, 580] width 26 height 26
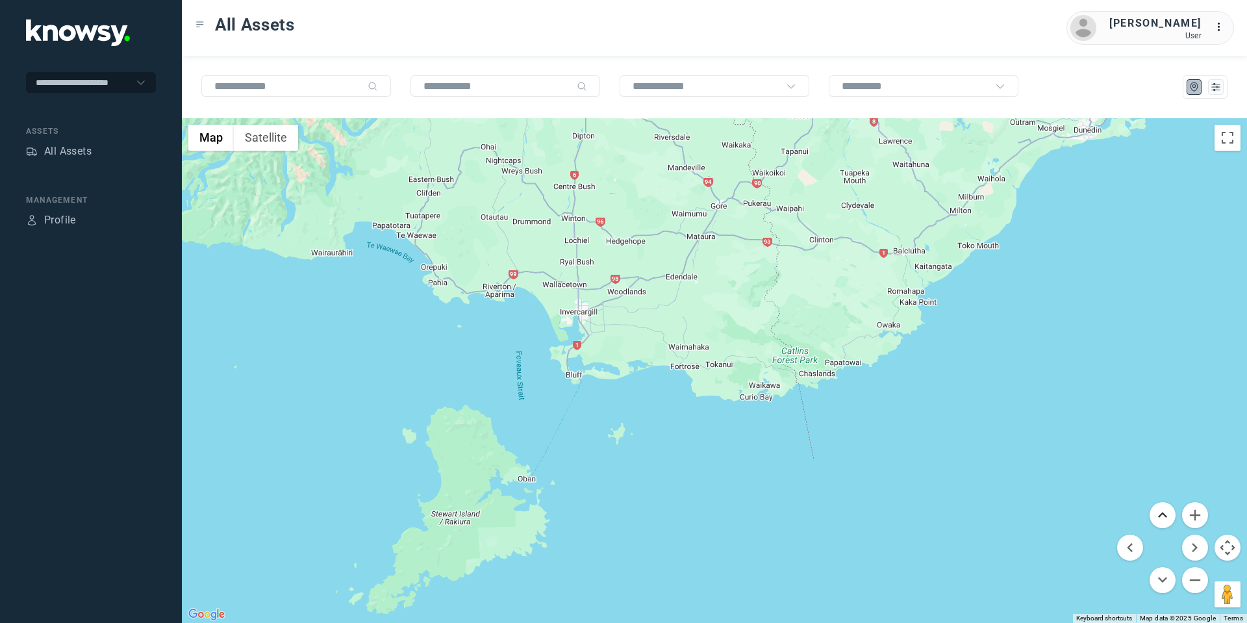
click at [1156, 509] on button "Move up" at bounding box center [1162, 515] width 26 height 26
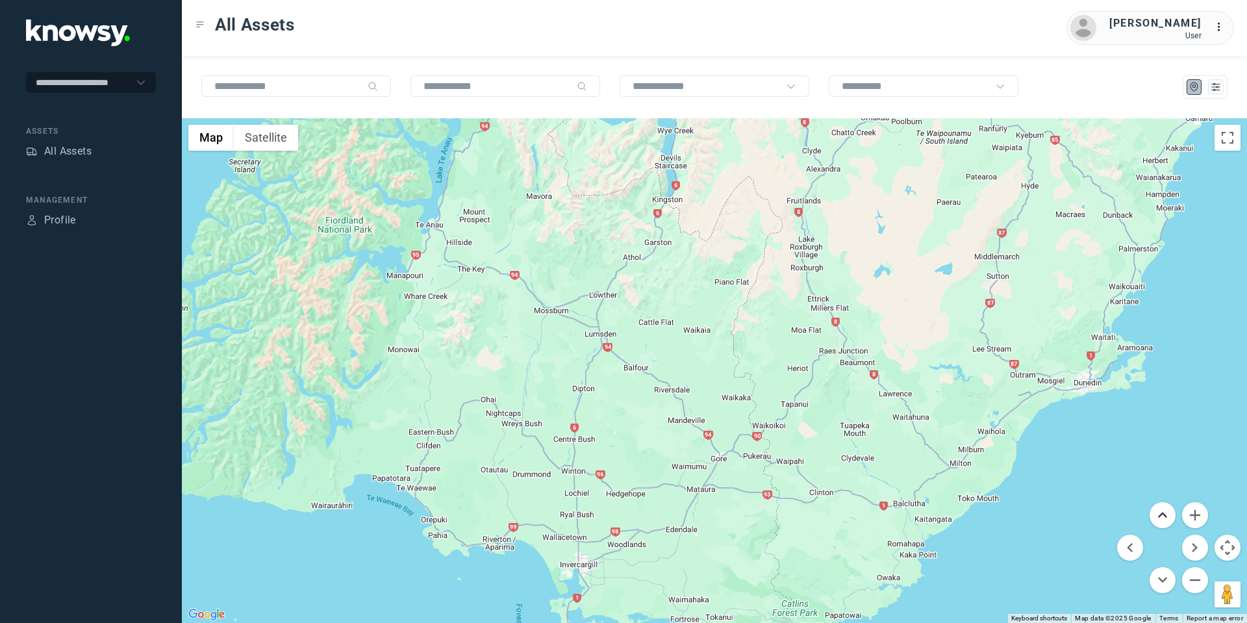
click at [1156, 507] on button "Move up" at bounding box center [1162, 515] width 26 height 26
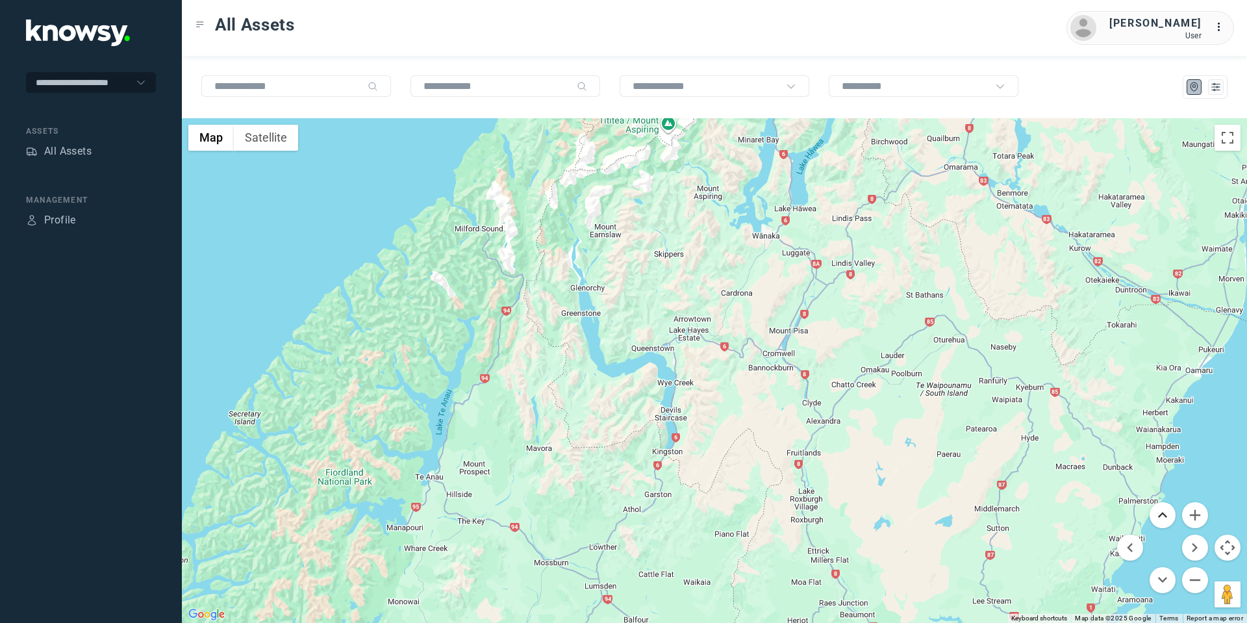
click at [1156, 507] on button "Move up" at bounding box center [1162, 515] width 26 height 26
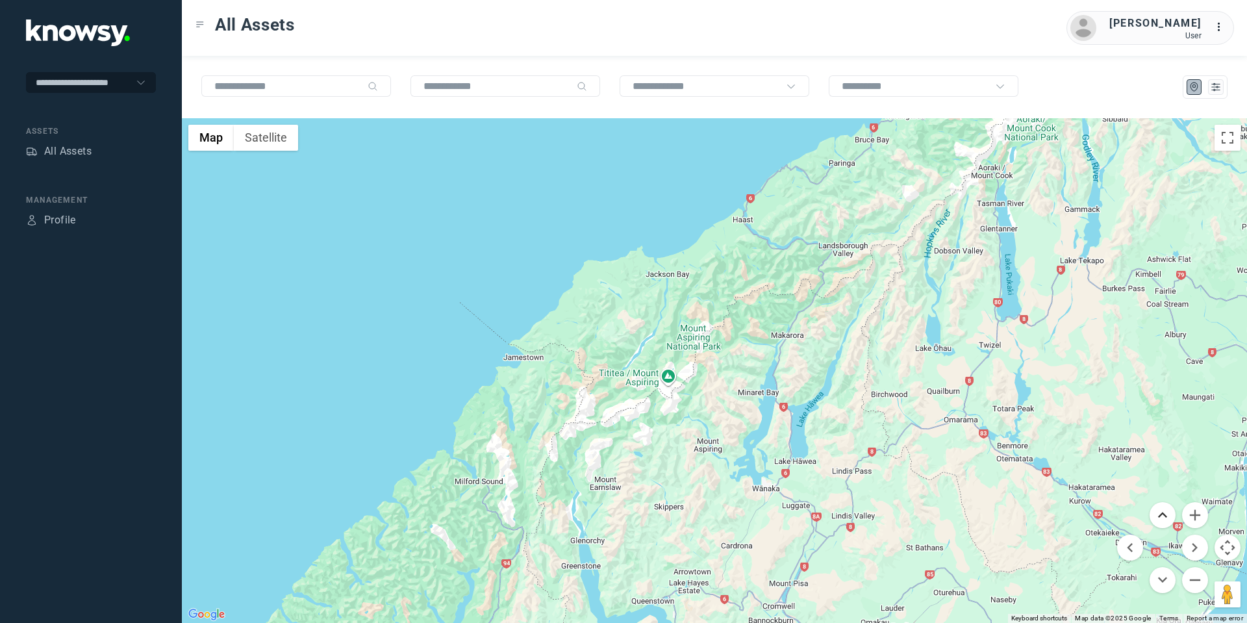
click at [1168, 514] on button "Move up" at bounding box center [1162, 515] width 26 height 26
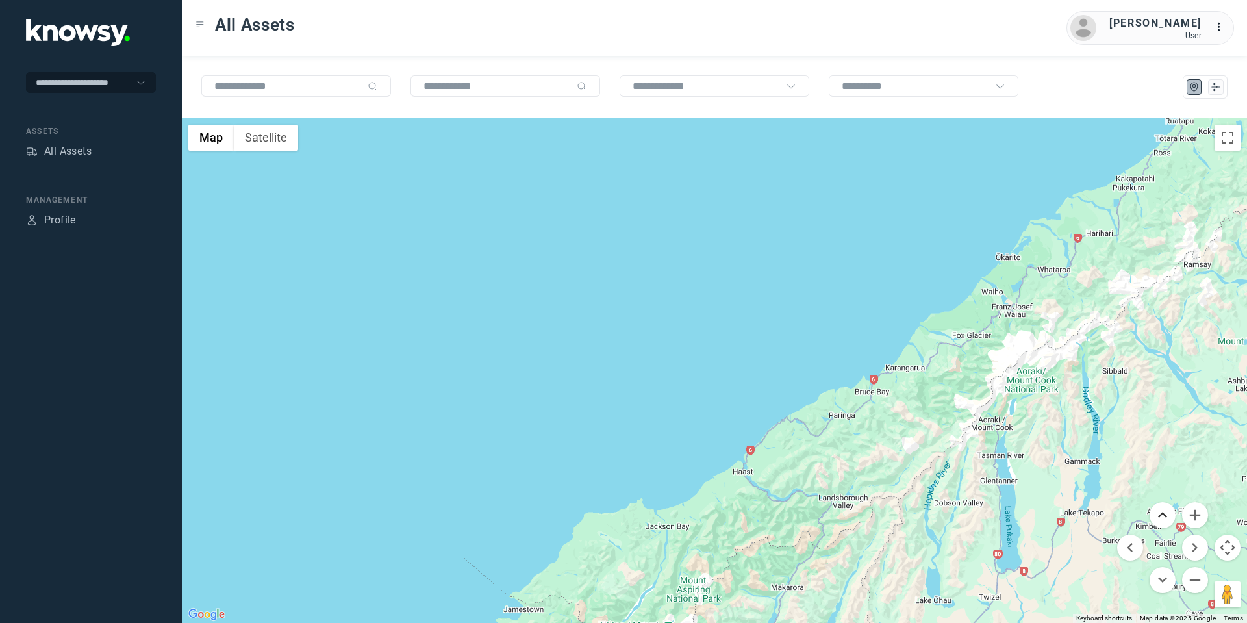
click at [1167, 514] on button "Move up" at bounding box center [1162, 515] width 26 height 26
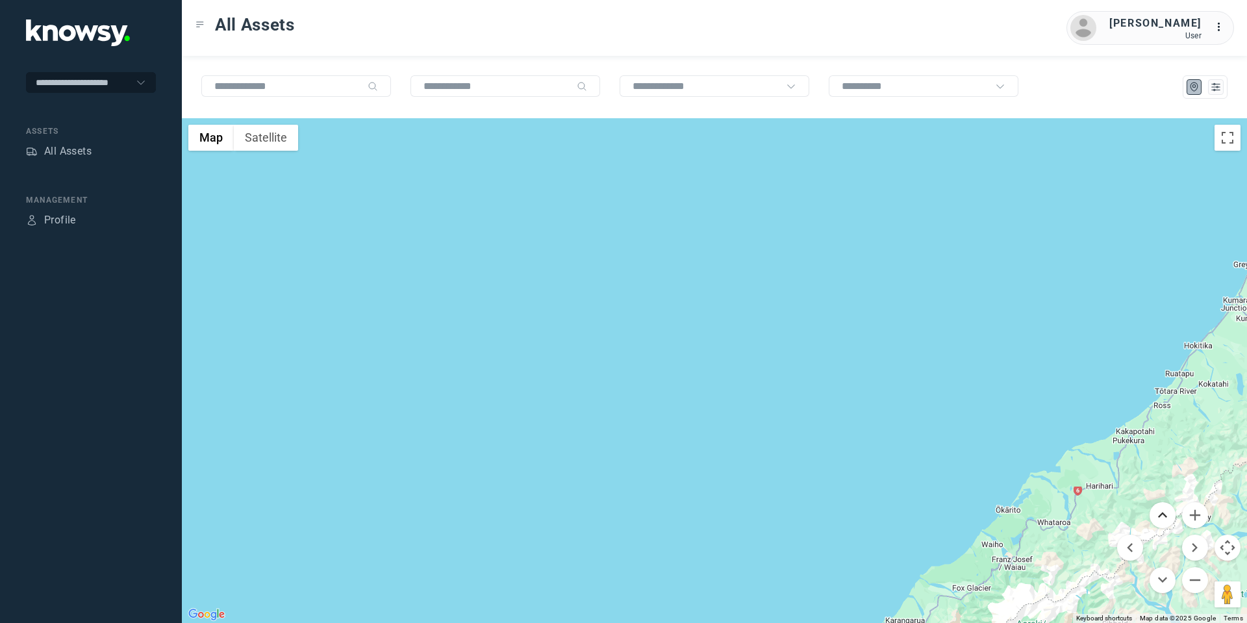
click at [1167, 514] on button "Move up" at bounding box center [1162, 515] width 26 height 26
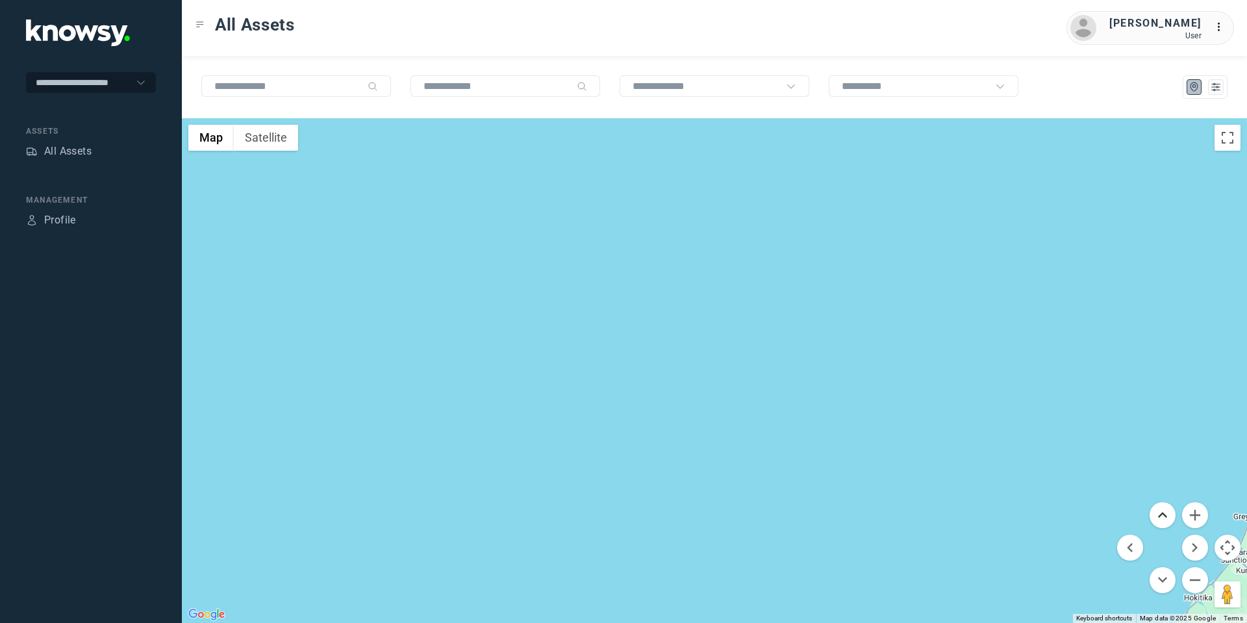
click at [1167, 514] on button "Move up" at bounding box center [1162, 515] width 26 height 26
click at [1194, 537] on button "Move right" at bounding box center [1195, 547] width 26 height 26
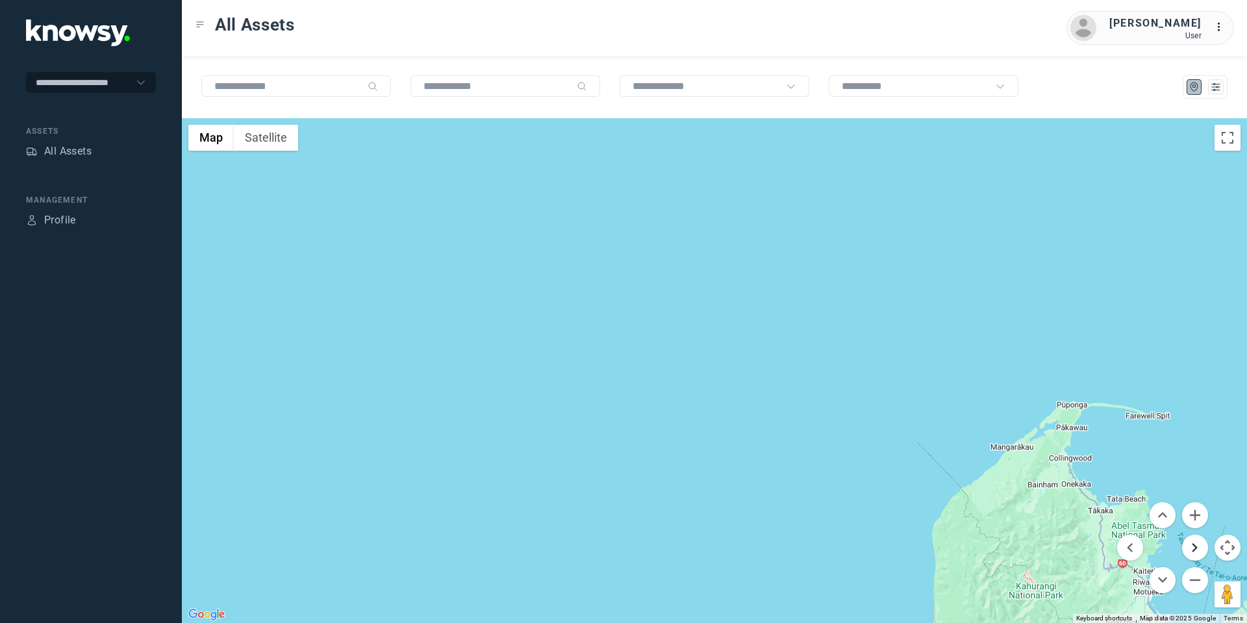
click at [1194, 537] on button "Move right" at bounding box center [1195, 547] width 26 height 26
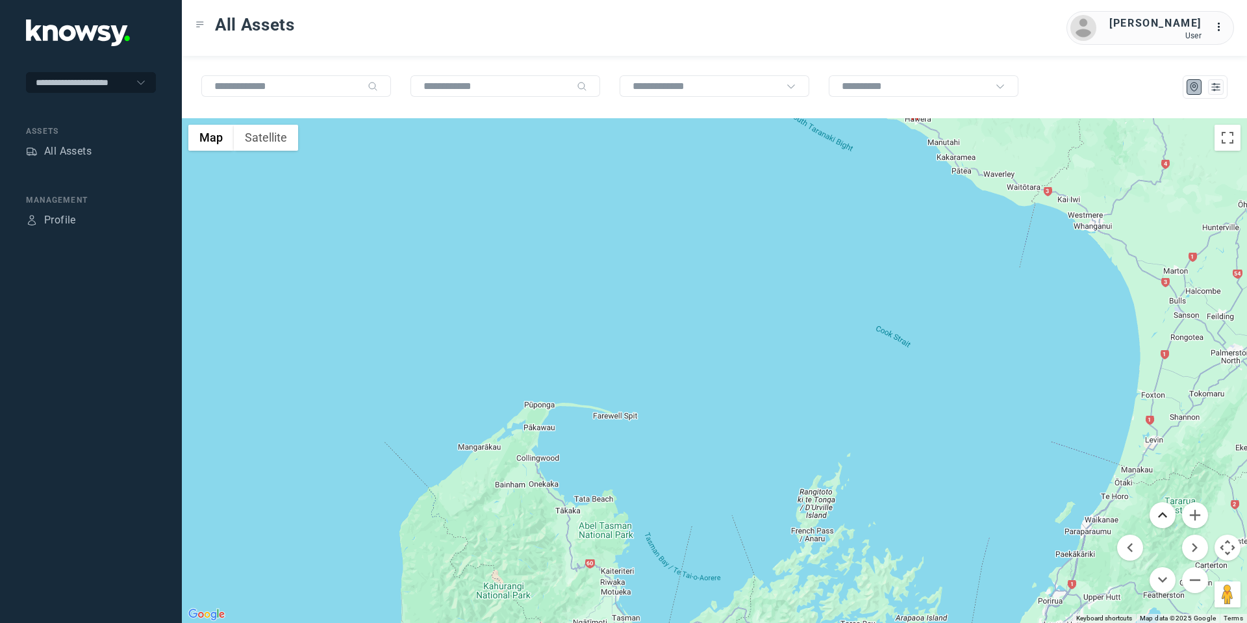
click at [1152, 515] on button "Move up" at bounding box center [1162, 515] width 26 height 26
